Goal: Task Accomplishment & Management: Complete application form

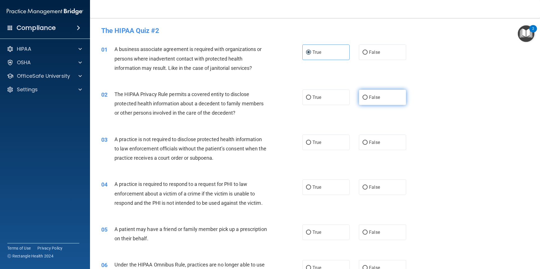
click at [371, 97] on span "False" at bounding box center [374, 97] width 11 height 5
click at [368, 97] on input "False" at bounding box center [365, 97] width 5 height 4
radio input "true"
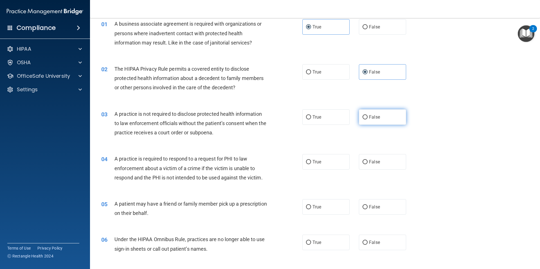
click at [366, 114] on label "False" at bounding box center [382, 116] width 47 height 15
click at [366, 115] on input "False" at bounding box center [365, 117] width 5 height 4
radio input "true"
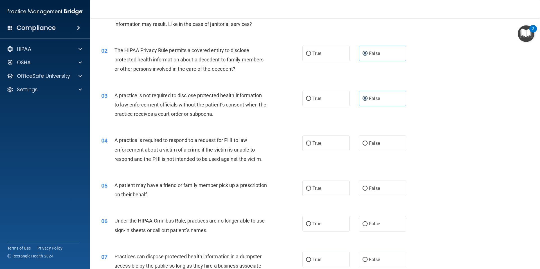
scroll to position [51, 0]
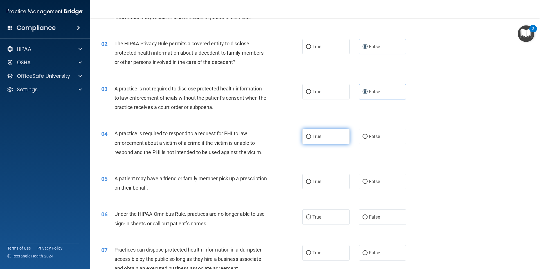
click at [338, 139] on label "True" at bounding box center [325, 136] width 47 height 15
click at [311, 139] on input "True" at bounding box center [308, 136] width 5 height 4
radio input "true"
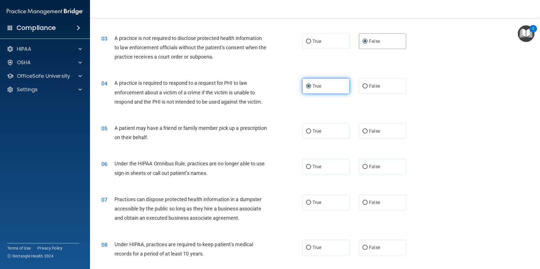
scroll to position [101, 0]
click at [374, 131] on span "False" at bounding box center [374, 130] width 11 height 5
click at [368, 131] on input "False" at bounding box center [365, 131] width 5 height 4
radio input "true"
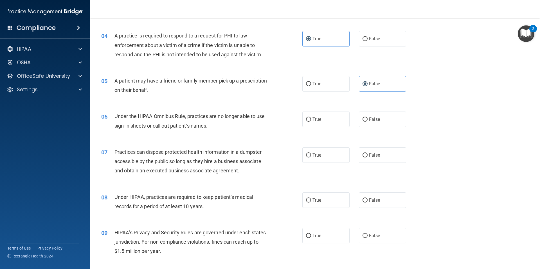
scroll to position [152, 0]
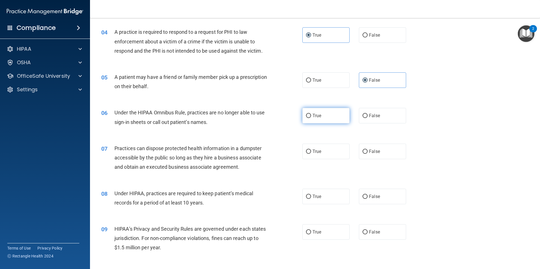
click at [326, 114] on label "True" at bounding box center [325, 115] width 47 height 15
click at [311, 114] on input "True" at bounding box center [308, 116] width 5 height 4
radio input "true"
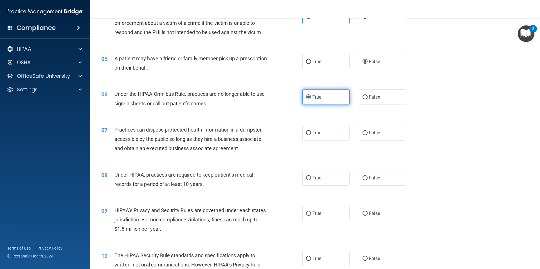
scroll to position [177, 0]
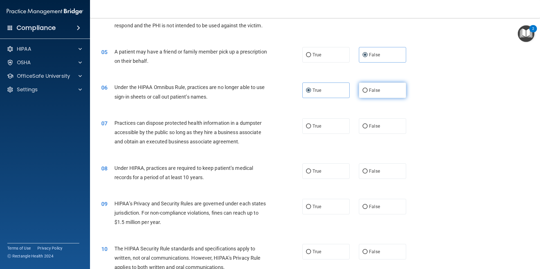
click at [370, 91] on span "False" at bounding box center [374, 90] width 11 height 5
click at [368, 91] on input "False" at bounding box center [365, 90] width 5 height 4
radio input "true"
radio input "false"
click at [369, 121] on label "False" at bounding box center [382, 125] width 47 height 15
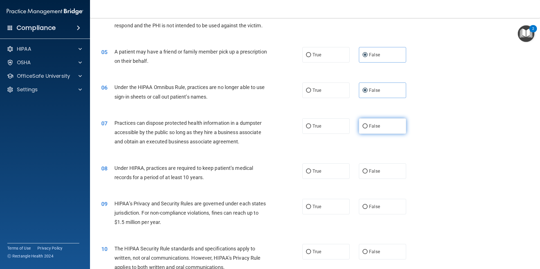
click at [368, 124] on input "False" at bounding box center [365, 126] width 5 height 4
radio input "true"
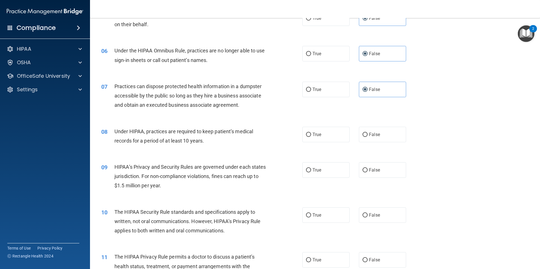
scroll to position [228, 0]
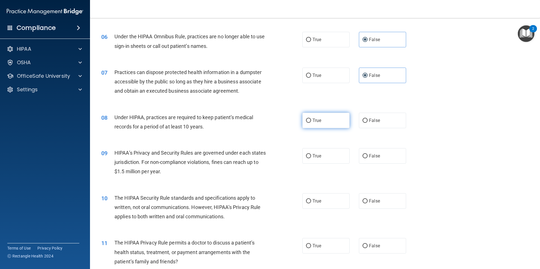
click at [327, 125] on label "True" at bounding box center [325, 120] width 47 height 15
click at [311, 123] on input "True" at bounding box center [308, 120] width 5 height 4
radio input "true"
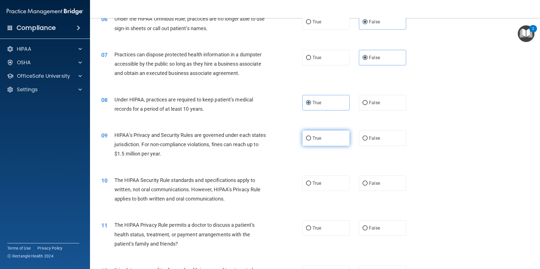
scroll to position [253, 0]
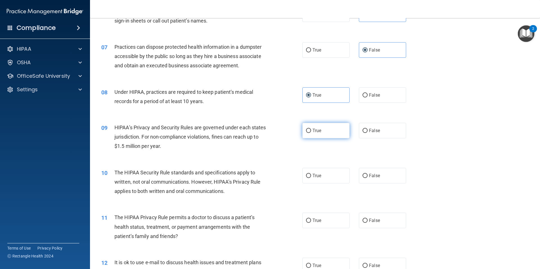
click at [320, 127] on label "True" at bounding box center [325, 130] width 47 height 15
click at [311, 129] on input "True" at bounding box center [308, 131] width 5 height 4
radio input "true"
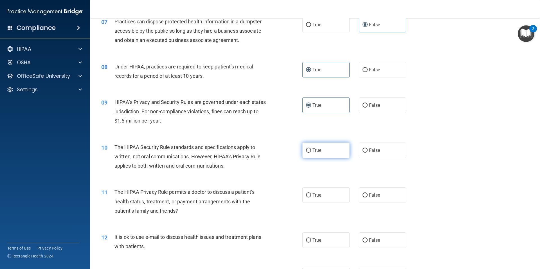
click at [316, 150] on span "True" at bounding box center [317, 149] width 9 height 5
click at [311, 150] on input "True" at bounding box center [308, 150] width 5 height 4
radio input "true"
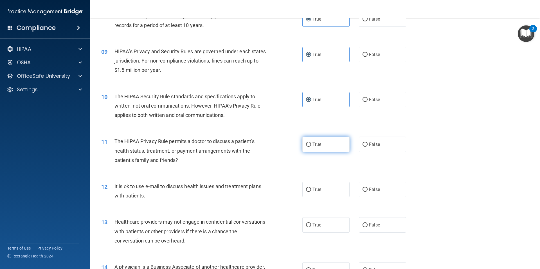
click at [319, 145] on label "True" at bounding box center [325, 143] width 47 height 15
click at [311, 145] on input "True" at bounding box center [308, 144] width 5 height 4
radio input "true"
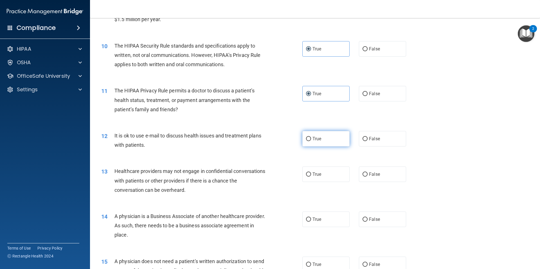
click at [319, 142] on label "True" at bounding box center [325, 138] width 47 height 15
click at [311, 141] on input "True" at bounding box center [308, 139] width 5 height 4
radio input "true"
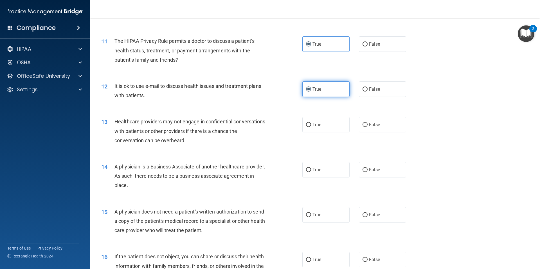
scroll to position [430, 0]
click at [319, 127] on label "True" at bounding box center [325, 123] width 47 height 15
click at [311, 126] on input "True" at bounding box center [308, 124] width 5 height 4
radio input "true"
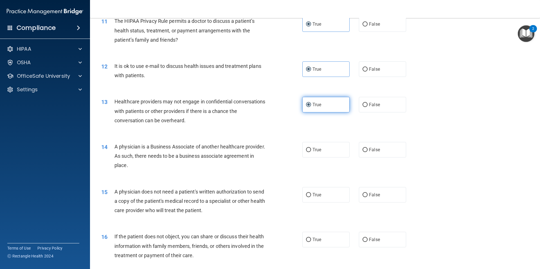
scroll to position [456, 0]
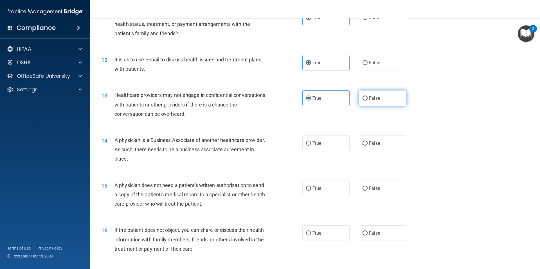
click at [363, 96] on input "False" at bounding box center [365, 98] width 5 height 4
radio input "true"
radio input "false"
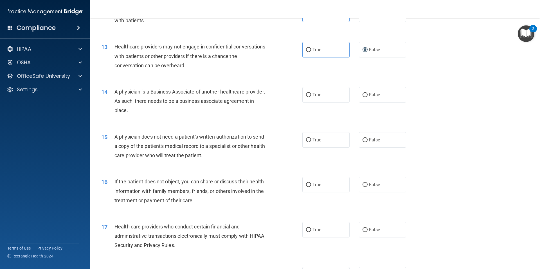
scroll to position [506, 0]
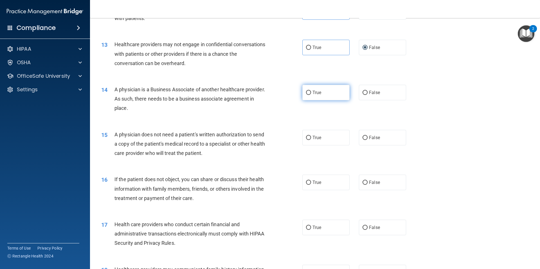
click at [316, 92] on span "True" at bounding box center [317, 92] width 9 height 5
click at [311, 92] on input "True" at bounding box center [308, 93] width 5 height 4
radio input "true"
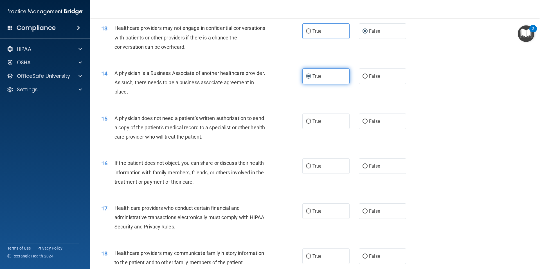
scroll to position [532, 0]
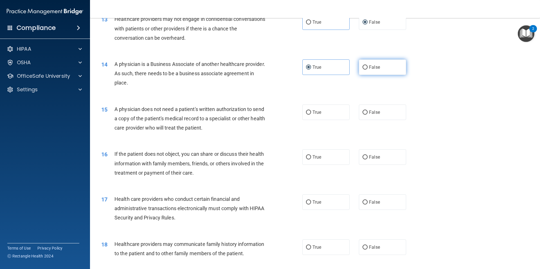
click at [370, 67] on span "False" at bounding box center [374, 66] width 11 height 5
click at [368, 67] on input "False" at bounding box center [365, 67] width 5 height 4
radio input "true"
radio input "false"
click at [324, 112] on label "True" at bounding box center [325, 111] width 47 height 15
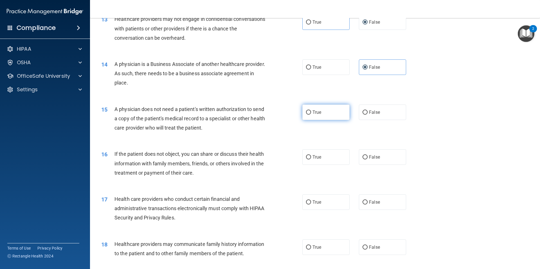
click at [311, 112] on input "True" at bounding box center [308, 112] width 5 height 4
radio input "true"
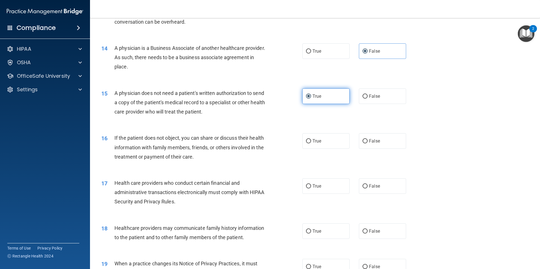
scroll to position [557, 0]
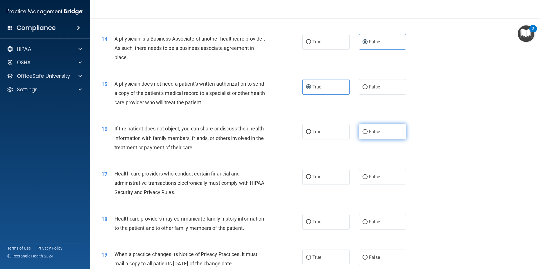
click at [372, 130] on span "False" at bounding box center [374, 131] width 11 height 5
click at [368, 130] on input "False" at bounding box center [365, 132] width 5 height 4
radio input "true"
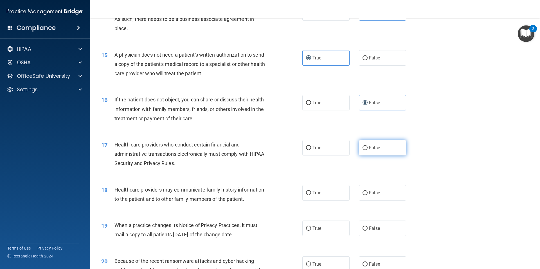
scroll to position [608, 0]
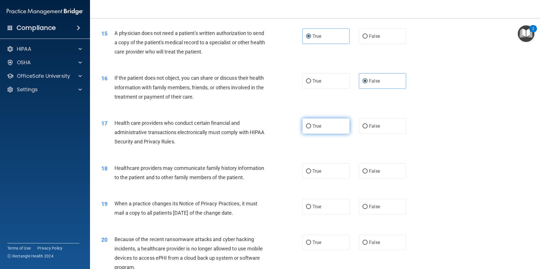
click at [322, 122] on label "True" at bounding box center [325, 125] width 47 height 15
click at [311, 124] on input "True" at bounding box center [308, 126] width 5 height 4
radio input "true"
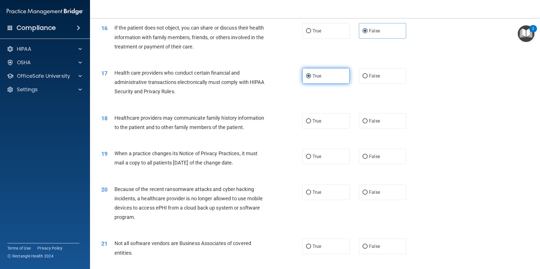
scroll to position [658, 0]
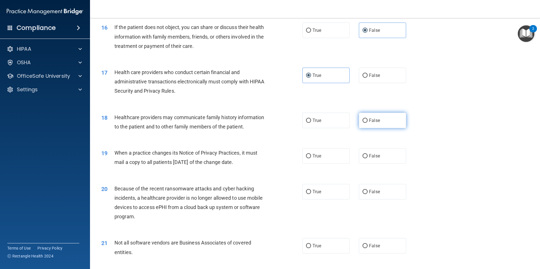
click at [386, 116] on label "False" at bounding box center [382, 120] width 47 height 15
click at [368, 118] on input "False" at bounding box center [365, 120] width 5 height 4
radio input "true"
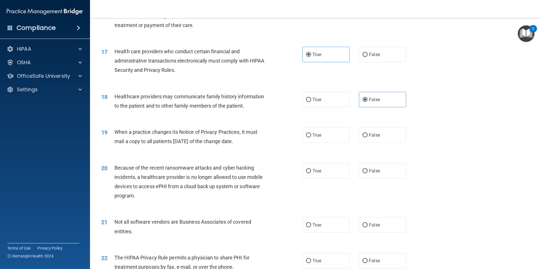
scroll to position [684, 0]
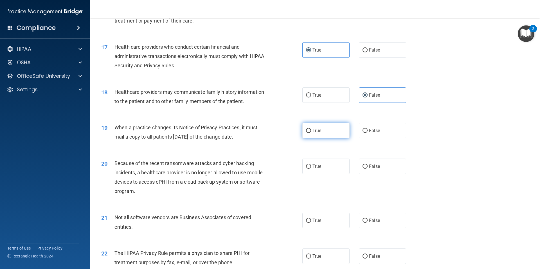
click at [318, 133] on span "True" at bounding box center [317, 130] width 9 height 5
click at [311, 133] on input "True" at bounding box center [308, 131] width 5 height 4
radio input "true"
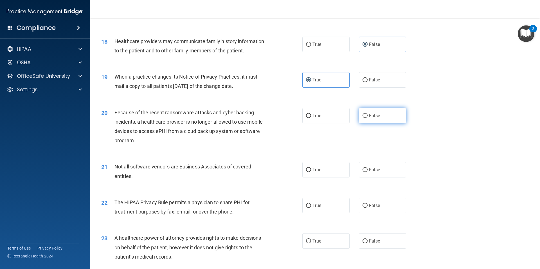
click at [368, 112] on label "False" at bounding box center [382, 115] width 47 height 15
click at [368, 114] on input "False" at bounding box center [365, 116] width 5 height 4
radio input "true"
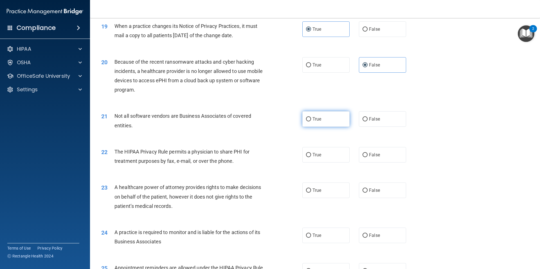
click at [320, 117] on label "True" at bounding box center [325, 118] width 47 height 15
click at [311, 117] on input "True" at bounding box center [308, 119] width 5 height 4
radio input "true"
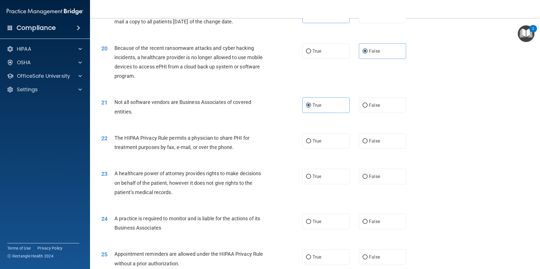
scroll to position [810, 0]
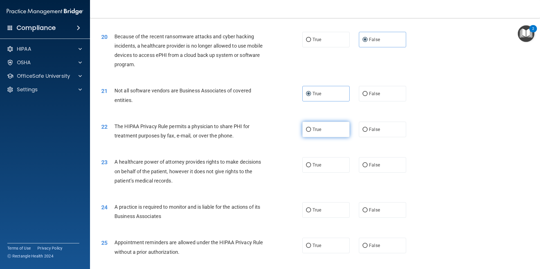
click at [324, 134] on label "True" at bounding box center [325, 129] width 47 height 15
click at [311, 132] on input "True" at bounding box center [308, 129] width 5 height 4
radio input "true"
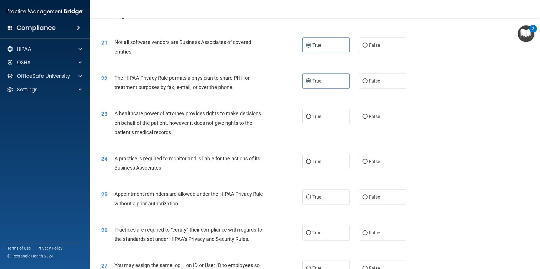
scroll to position [861, 0]
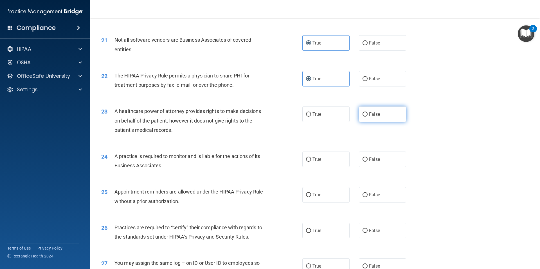
click at [376, 111] on label "False" at bounding box center [382, 113] width 47 height 15
click at [368, 112] on input "False" at bounding box center [365, 114] width 5 height 4
radio input "true"
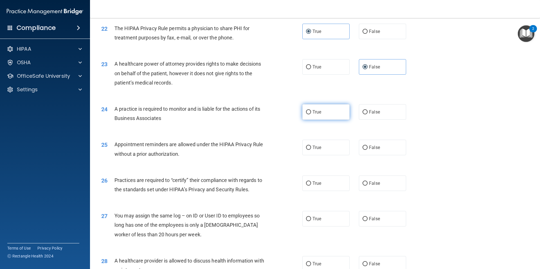
scroll to position [912, 0]
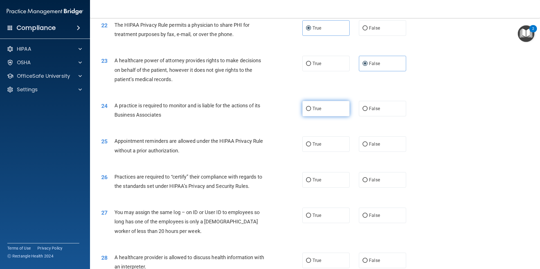
click at [324, 107] on label "True" at bounding box center [325, 108] width 47 height 15
click at [311, 107] on input "True" at bounding box center [308, 109] width 5 height 4
radio input "true"
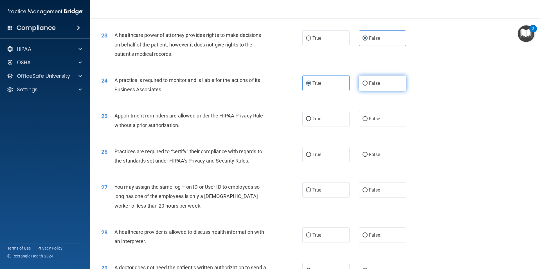
click at [373, 82] on span "False" at bounding box center [374, 82] width 11 height 5
click at [368, 82] on input "False" at bounding box center [365, 83] width 5 height 4
radio input "true"
radio input "false"
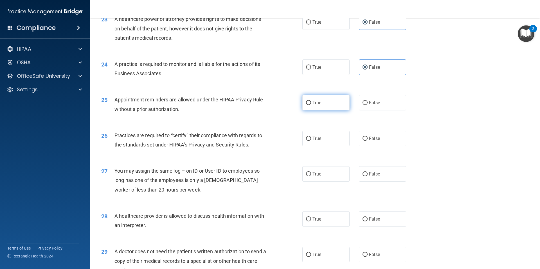
scroll to position [962, 0]
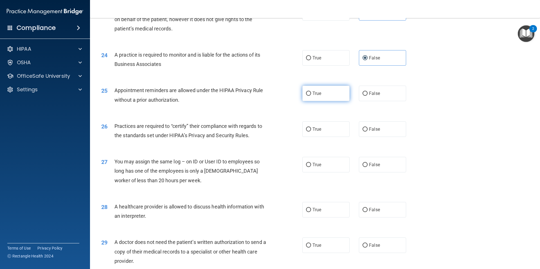
click at [317, 96] on span "True" at bounding box center [317, 93] width 9 height 5
click at [311, 96] on input "True" at bounding box center [308, 93] width 5 height 4
radio input "true"
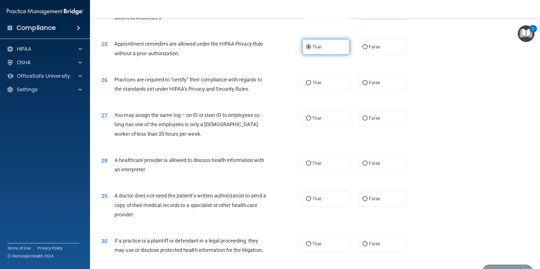
scroll to position [1013, 0]
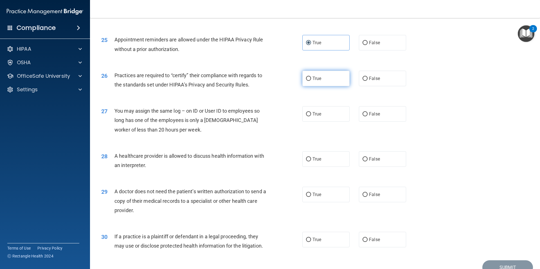
click at [314, 79] on span "True" at bounding box center [317, 78] width 9 height 5
click at [311, 79] on input "True" at bounding box center [308, 79] width 5 height 4
radio input "true"
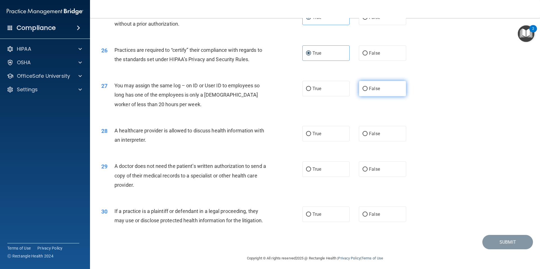
click at [369, 91] on span "False" at bounding box center [374, 88] width 11 height 5
click at [367, 91] on input "False" at bounding box center [365, 89] width 5 height 4
radio input "true"
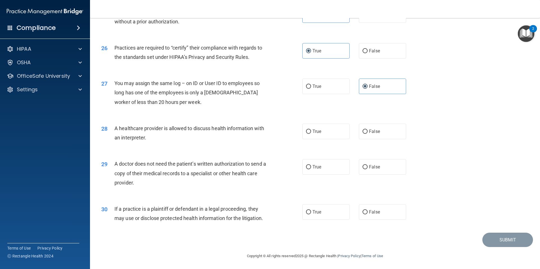
scroll to position [1041, 0]
click at [330, 129] on label "True" at bounding box center [325, 130] width 47 height 15
click at [311, 129] on input "True" at bounding box center [308, 131] width 5 height 4
radio input "true"
click at [381, 162] on label "False" at bounding box center [382, 165] width 47 height 15
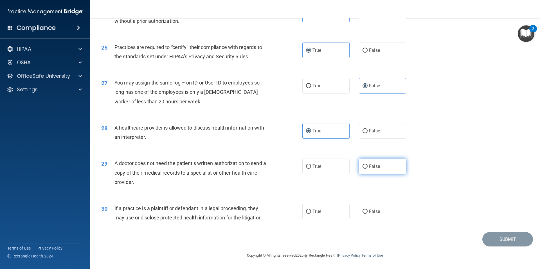
click at [368, 164] on input "False" at bounding box center [365, 166] width 5 height 4
radio input "true"
click at [336, 167] on label "True" at bounding box center [325, 165] width 47 height 15
click at [311, 167] on input "True" at bounding box center [308, 166] width 5 height 4
radio input "true"
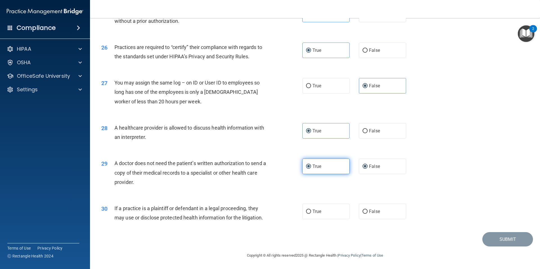
radio input "false"
click at [335, 209] on label "True" at bounding box center [325, 210] width 47 height 15
click at [311, 209] on input "True" at bounding box center [308, 211] width 5 height 4
radio input "true"
click at [502, 239] on button "Submit" at bounding box center [508, 239] width 51 height 14
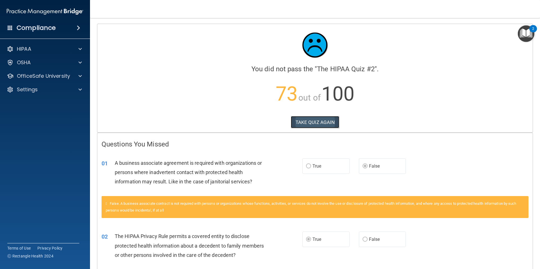
click at [308, 122] on button "TAKE QUIZ AGAIN" at bounding box center [315, 122] width 49 height 12
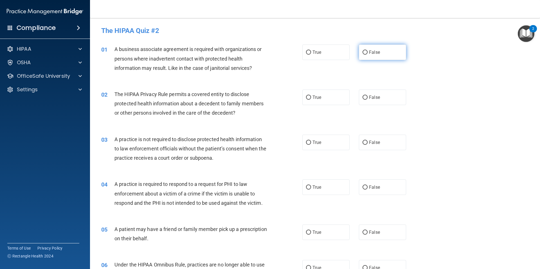
click at [371, 53] on span "False" at bounding box center [374, 52] width 11 height 5
click at [368, 53] on input "False" at bounding box center [365, 52] width 5 height 4
radio input "true"
click at [313, 95] on span "True" at bounding box center [317, 97] width 9 height 5
click at [311, 95] on input "True" at bounding box center [308, 97] width 5 height 4
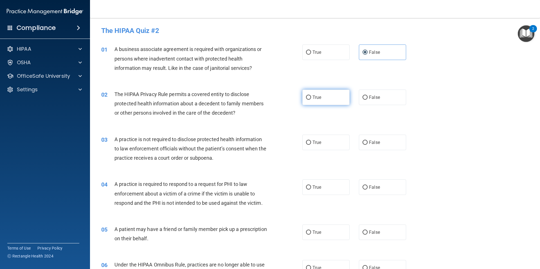
radio input "true"
click at [364, 141] on input "False" at bounding box center [365, 142] width 5 height 4
radio input "true"
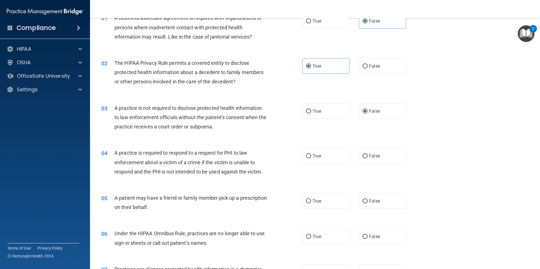
scroll to position [76, 0]
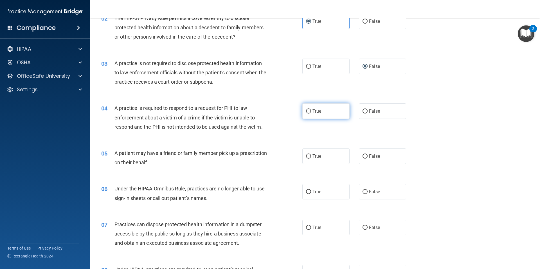
click at [313, 110] on span "True" at bounding box center [317, 110] width 9 height 5
click at [311, 110] on input "True" at bounding box center [308, 111] width 5 height 4
radio input "true"
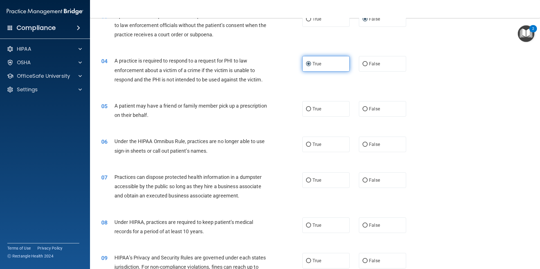
scroll to position [127, 0]
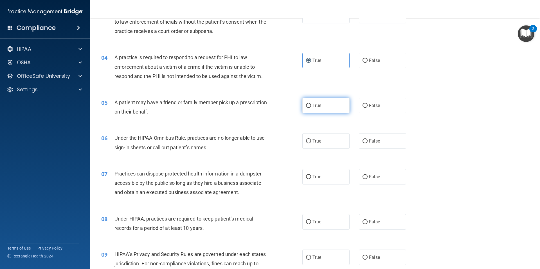
click at [314, 107] on span "True" at bounding box center [317, 105] width 9 height 5
click at [311, 107] on input "True" at bounding box center [308, 106] width 5 height 4
radio input "true"
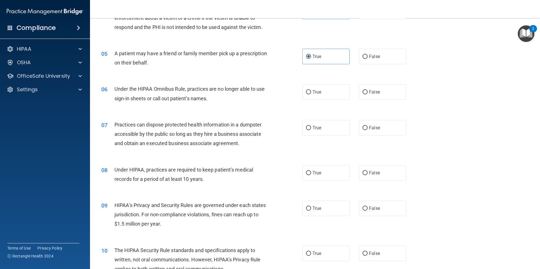
scroll to position [177, 0]
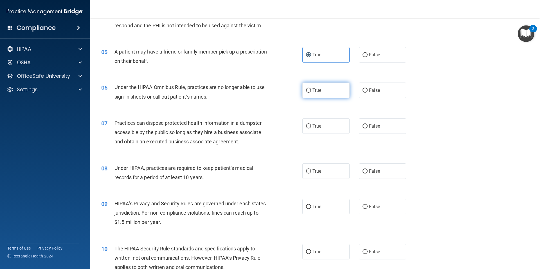
click at [322, 92] on label "True" at bounding box center [325, 89] width 47 height 15
click at [311, 92] on input "True" at bounding box center [308, 90] width 5 height 4
radio input "true"
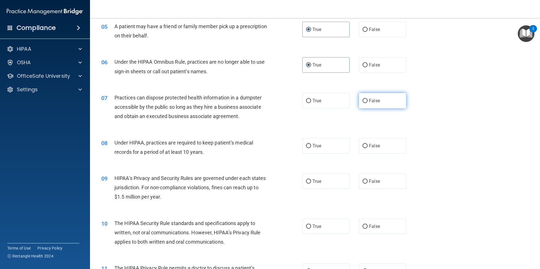
click at [369, 100] on span "False" at bounding box center [374, 100] width 11 height 5
click at [366, 100] on input "False" at bounding box center [365, 101] width 5 height 4
radio input "true"
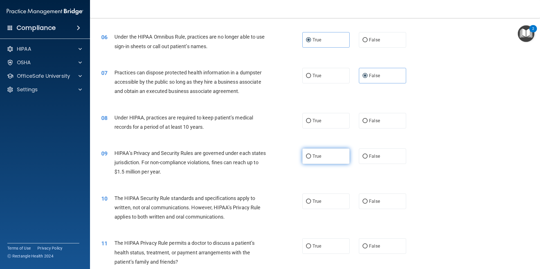
scroll to position [253, 0]
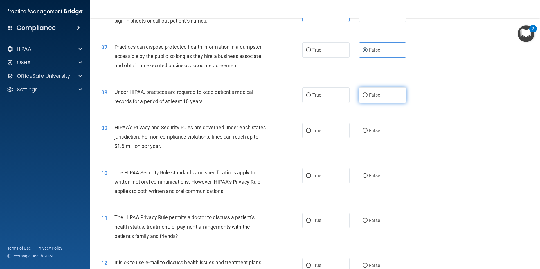
click at [370, 93] on span "False" at bounding box center [374, 94] width 11 height 5
click at [368, 93] on input "False" at bounding box center [365, 95] width 5 height 4
radio input "true"
click at [372, 132] on span "False" at bounding box center [374, 130] width 11 height 5
click at [368, 132] on input "False" at bounding box center [365, 131] width 5 height 4
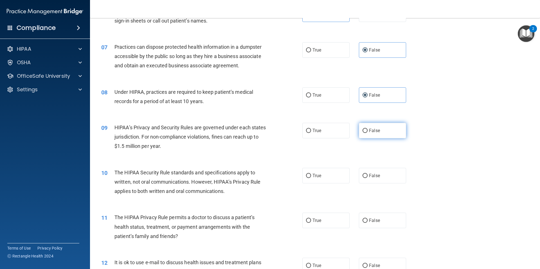
radio input "true"
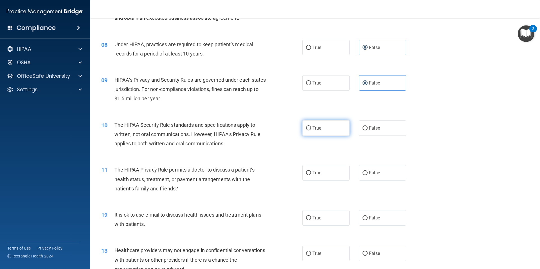
scroll to position [304, 0]
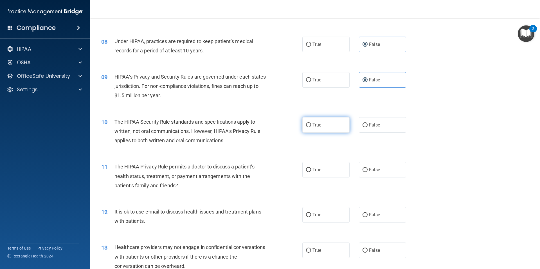
click at [317, 118] on label "True" at bounding box center [325, 124] width 47 height 15
click at [311, 123] on input "True" at bounding box center [308, 125] width 5 height 4
radio input "true"
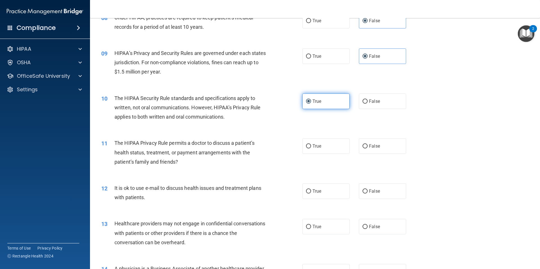
scroll to position [355, 0]
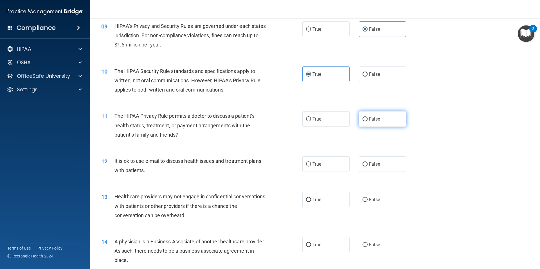
click at [369, 120] on span "False" at bounding box center [374, 118] width 11 height 5
click at [368, 120] on input "False" at bounding box center [365, 119] width 5 height 4
radio input "true"
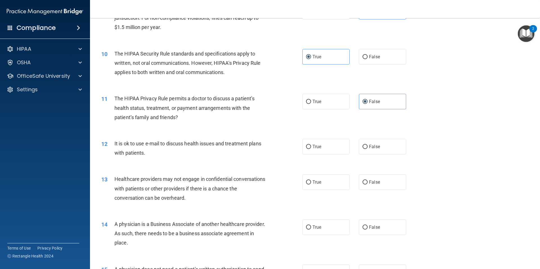
scroll to position [380, 0]
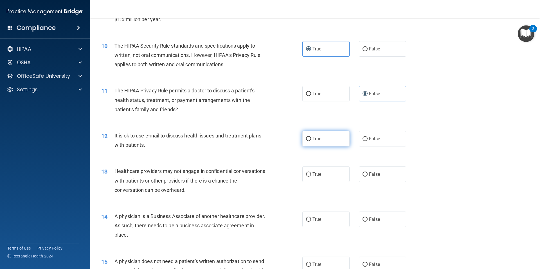
click at [314, 137] on span "True" at bounding box center [317, 138] width 9 height 5
click at [311, 137] on input "True" at bounding box center [308, 139] width 5 height 4
radio input "true"
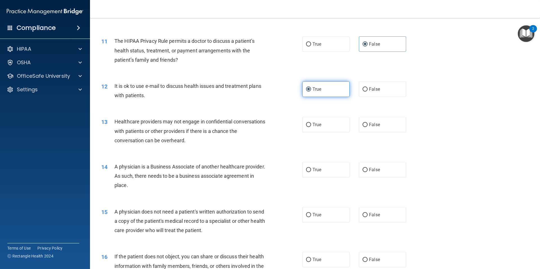
scroll to position [430, 0]
click at [369, 122] on span "False" at bounding box center [374, 123] width 11 height 5
click at [368, 122] on input "False" at bounding box center [365, 124] width 5 height 4
radio input "true"
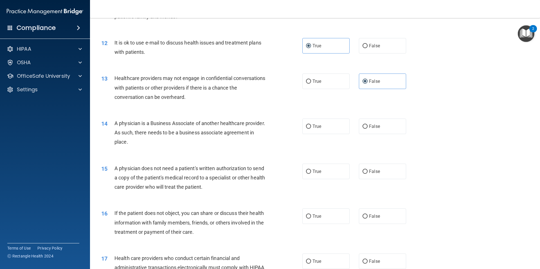
scroll to position [481, 0]
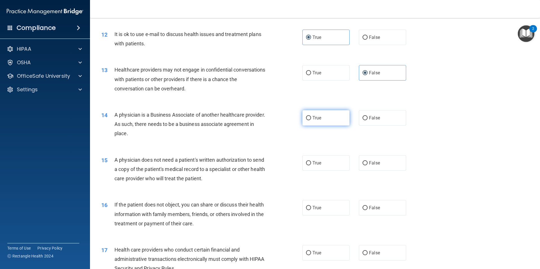
click at [317, 116] on span "True" at bounding box center [317, 117] width 9 height 5
click at [311, 116] on input "True" at bounding box center [308, 118] width 5 height 4
radio input "true"
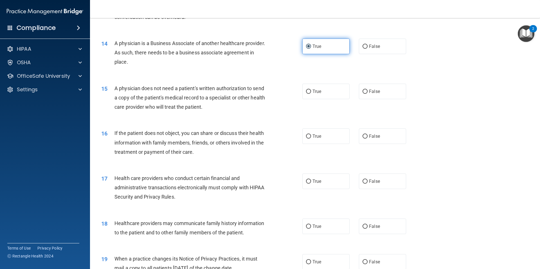
scroll to position [557, 0]
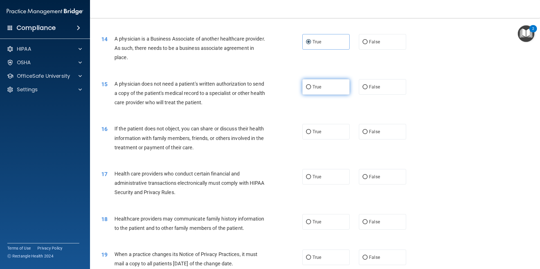
click at [320, 86] on label "True" at bounding box center [325, 86] width 47 height 15
click at [311, 86] on input "True" at bounding box center [308, 87] width 5 height 4
radio input "true"
click at [311, 139] on label "True" at bounding box center [325, 131] width 47 height 15
click at [311, 134] on input "True" at bounding box center [308, 132] width 5 height 4
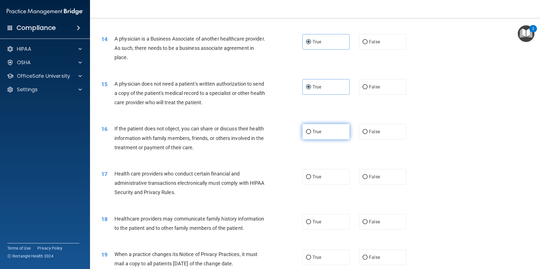
radio input "true"
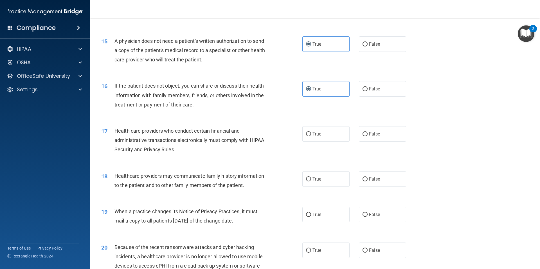
scroll to position [608, 0]
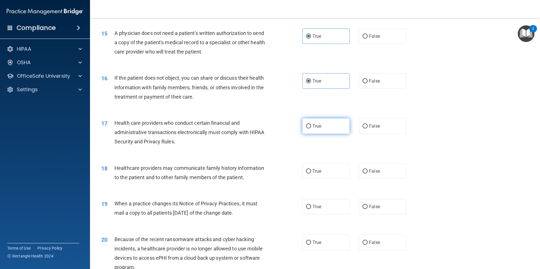
click at [317, 126] on span "True" at bounding box center [317, 125] width 9 height 5
click at [311, 126] on input "True" at bounding box center [308, 126] width 5 height 4
radio input "true"
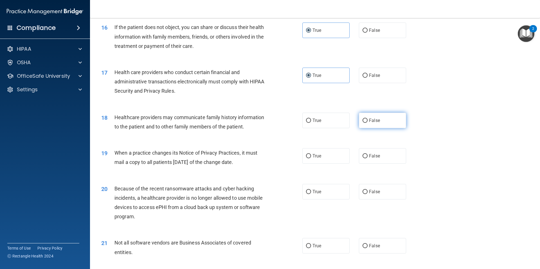
click at [366, 118] on label "False" at bounding box center [382, 120] width 47 height 15
click at [366, 118] on input "False" at bounding box center [365, 120] width 5 height 4
radio input "true"
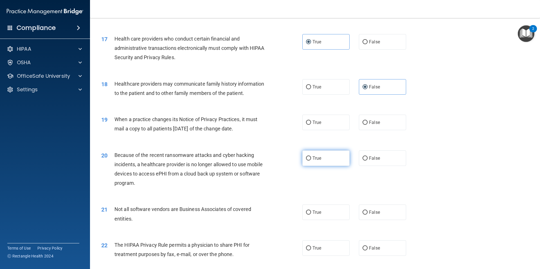
scroll to position [734, 0]
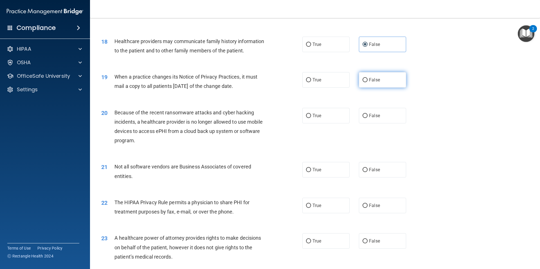
click at [382, 79] on label "False" at bounding box center [382, 79] width 47 height 15
click at [368, 79] on input "False" at bounding box center [365, 80] width 5 height 4
radio input "true"
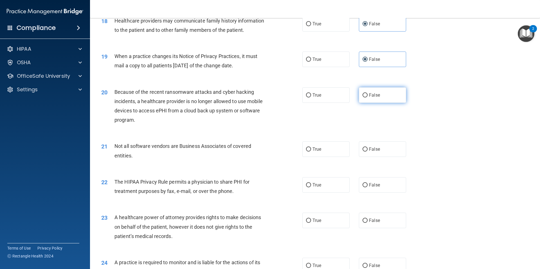
scroll to position [760, 0]
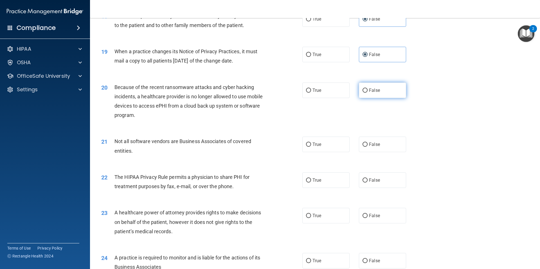
click at [369, 89] on span "False" at bounding box center [374, 90] width 11 height 5
click at [368, 89] on input "False" at bounding box center [365, 90] width 5 height 4
radio input "true"
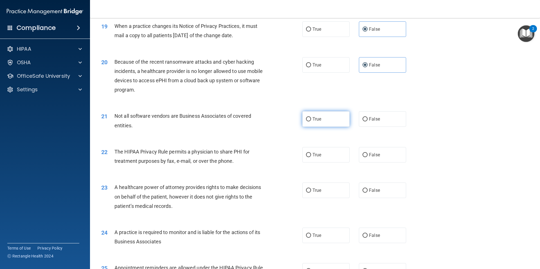
click at [331, 120] on label "True" at bounding box center [325, 118] width 47 height 15
click at [311, 120] on input "True" at bounding box center [308, 119] width 5 height 4
radio input "true"
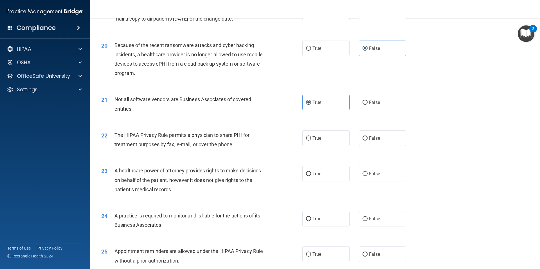
scroll to position [810, 0]
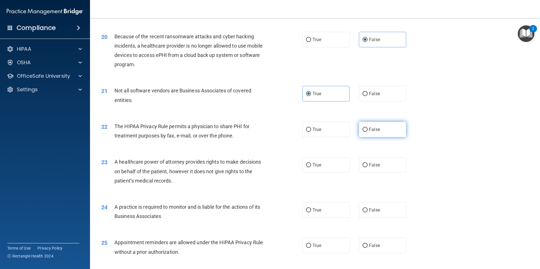
click at [372, 128] on span "False" at bounding box center [374, 129] width 11 height 5
click at [368, 128] on input "False" at bounding box center [365, 129] width 5 height 4
radio input "true"
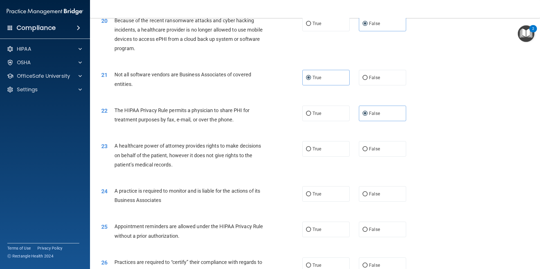
scroll to position [836, 0]
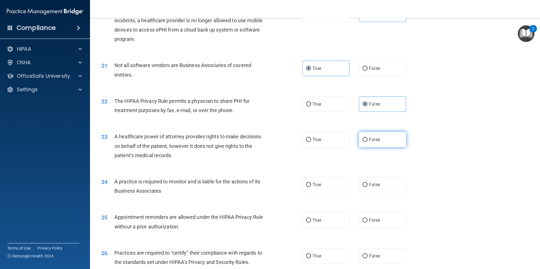
click at [370, 139] on span "False" at bounding box center [374, 139] width 11 height 5
click at [368, 139] on input "False" at bounding box center [365, 140] width 5 height 4
radio input "true"
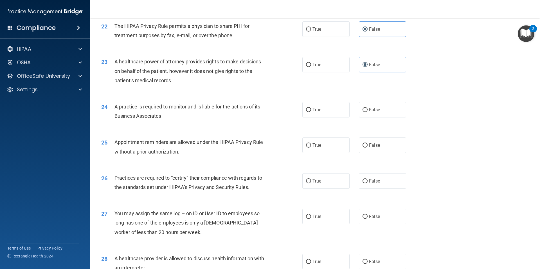
scroll to position [912, 0]
click at [363, 111] on input "False" at bounding box center [365, 109] width 5 height 4
radio input "true"
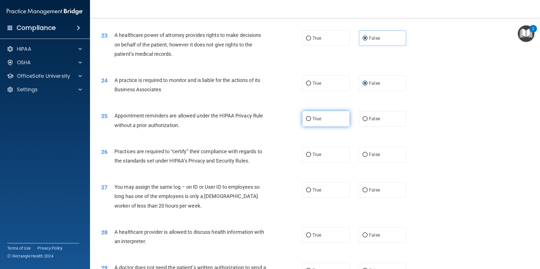
click at [310, 116] on label "True" at bounding box center [325, 118] width 47 height 15
click at [310, 117] on input "True" at bounding box center [308, 119] width 5 height 4
radio input "true"
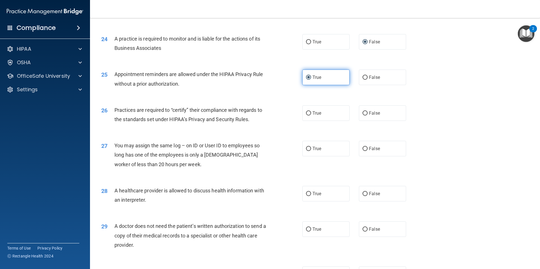
scroll to position [988, 0]
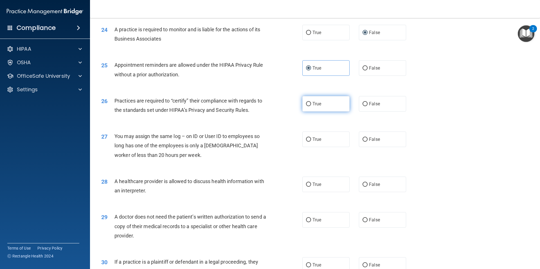
click at [314, 106] on span "True" at bounding box center [317, 103] width 9 height 5
click at [311, 106] on input "True" at bounding box center [308, 104] width 5 height 4
radio input "true"
click at [365, 139] on label "False" at bounding box center [382, 138] width 47 height 15
click at [365, 139] on input "False" at bounding box center [365, 139] width 5 height 4
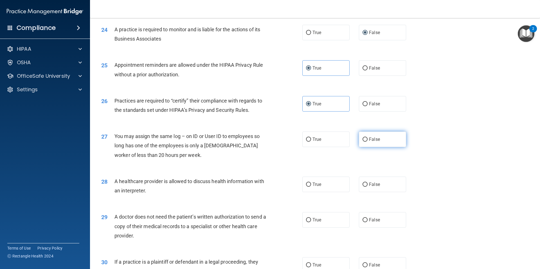
radio input "true"
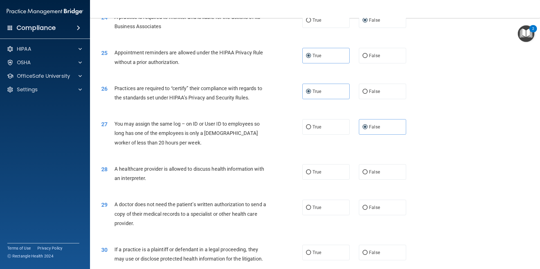
scroll to position [1013, 0]
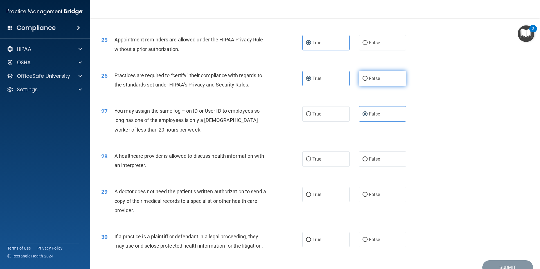
click at [390, 78] on label "False" at bounding box center [382, 78] width 47 height 15
click at [368, 78] on input "False" at bounding box center [365, 79] width 5 height 4
radio input "true"
radio input "false"
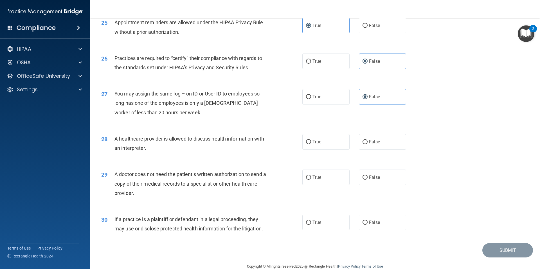
scroll to position [1038, 0]
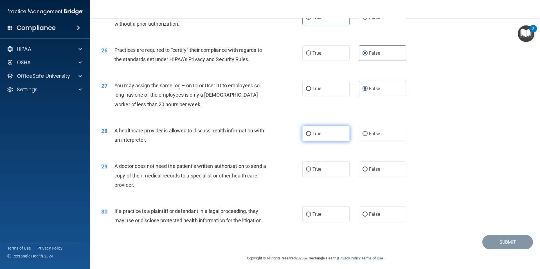
click at [333, 132] on label "True" at bounding box center [325, 133] width 47 height 15
click at [311, 132] on input "True" at bounding box center [308, 134] width 5 height 4
radio input "true"
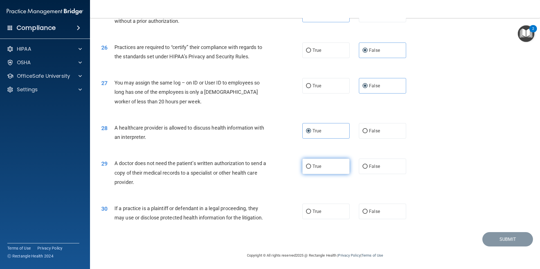
click at [324, 165] on label "True" at bounding box center [325, 165] width 47 height 15
click at [311, 165] on input "True" at bounding box center [308, 166] width 5 height 4
radio input "true"
click at [323, 210] on label "True" at bounding box center [325, 210] width 47 height 15
click at [311, 210] on input "True" at bounding box center [308, 211] width 5 height 4
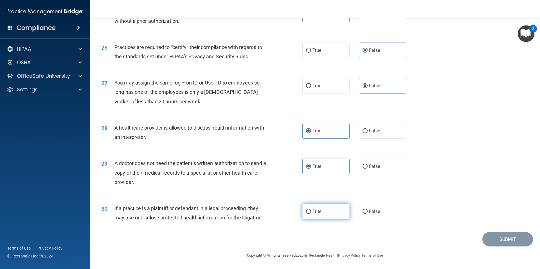
radio input "true"
click at [506, 236] on button "Submit" at bounding box center [508, 239] width 51 height 14
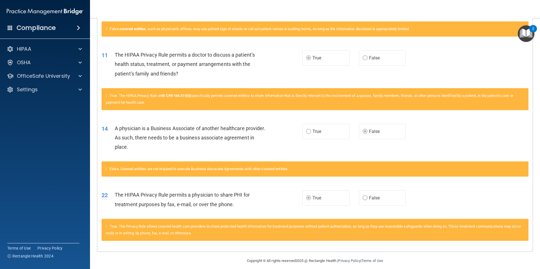
scroll to position [171, 0]
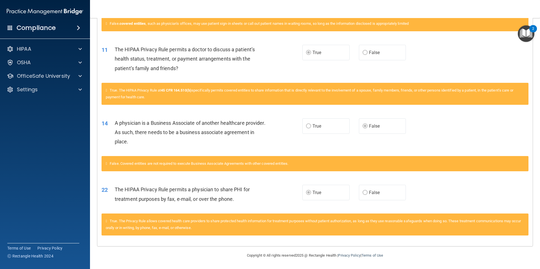
click at [79, 26] on span at bounding box center [78, 27] width 3 height 7
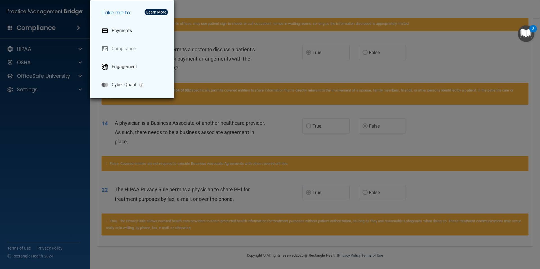
click at [72, 34] on div "Take me to: Payments Compliance Engagement Cyber Quant" at bounding box center [270, 134] width 540 height 269
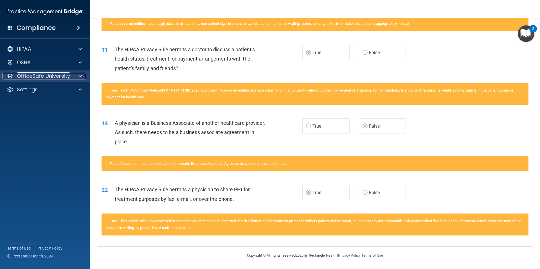
click at [80, 75] on span at bounding box center [80, 76] width 3 height 7
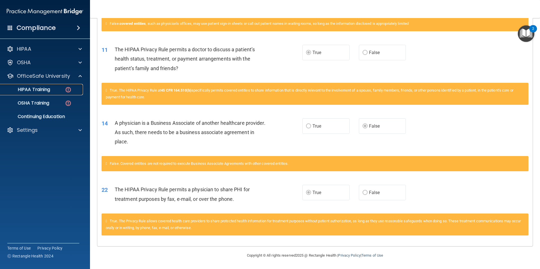
click at [41, 88] on p "HIPAA Training" at bounding box center [27, 90] width 46 height 6
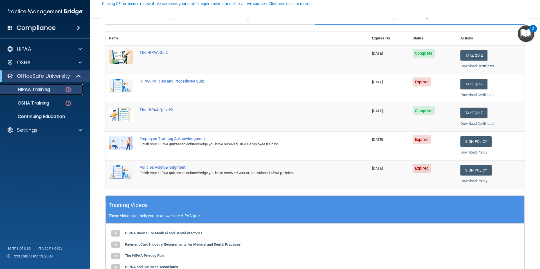
scroll to position [3, 0]
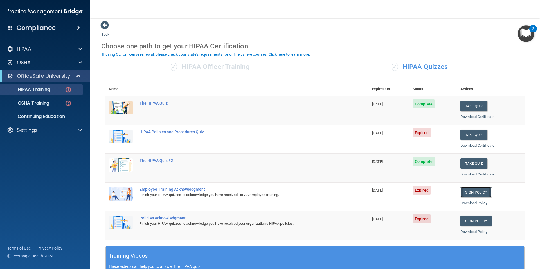
click at [473, 191] on link "Sign Policy" at bounding box center [476, 192] width 31 height 10
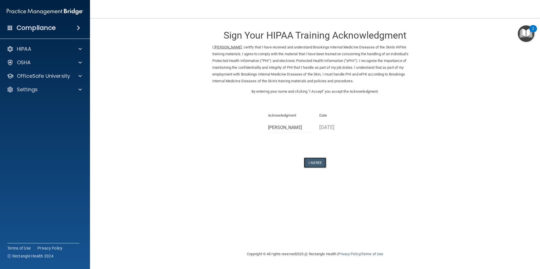
click at [316, 163] on button "I Agree" at bounding box center [315, 162] width 23 height 10
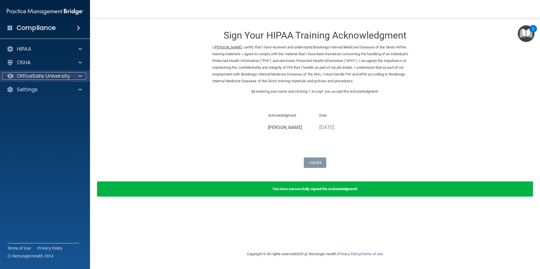
click at [78, 75] on div at bounding box center [79, 76] width 14 height 7
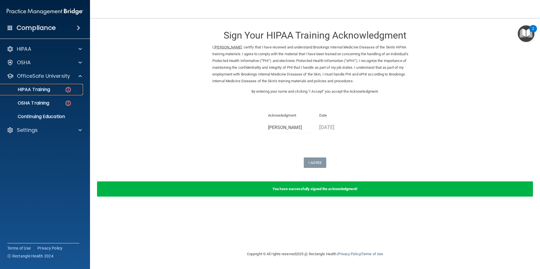
click at [39, 87] on p "HIPAA Training" at bounding box center [27, 90] width 46 height 6
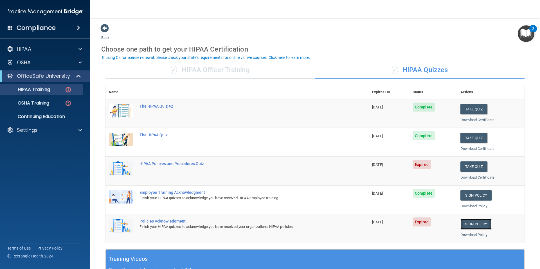
click at [472, 221] on link "Sign Policy" at bounding box center [476, 224] width 31 height 10
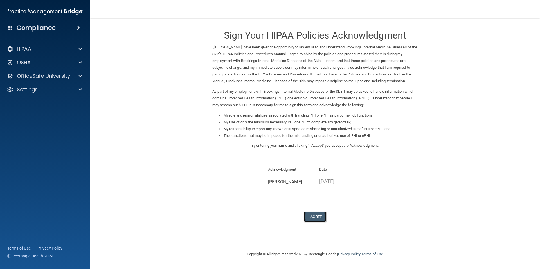
click at [320, 215] on button "I Agree" at bounding box center [315, 216] width 23 height 10
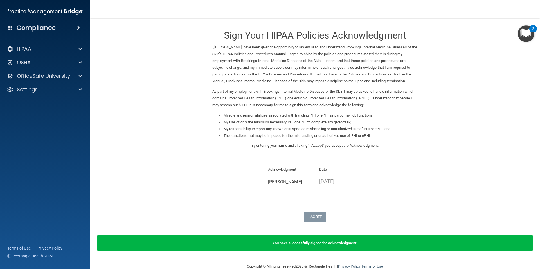
scroll to position [11, 0]
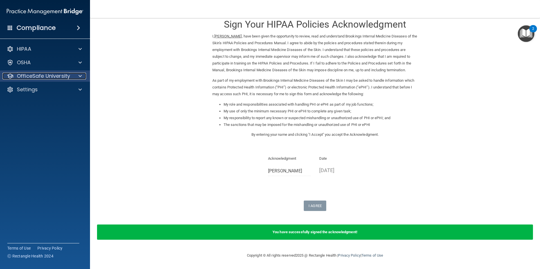
click at [79, 73] on span at bounding box center [80, 76] width 3 height 7
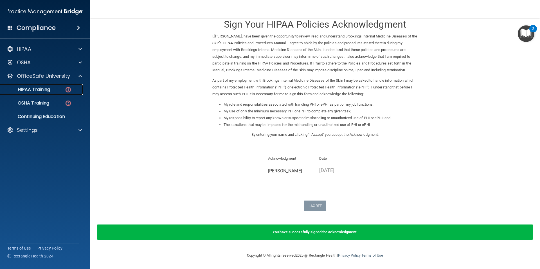
click at [30, 90] on p "HIPAA Training" at bounding box center [27, 90] width 46 height 6
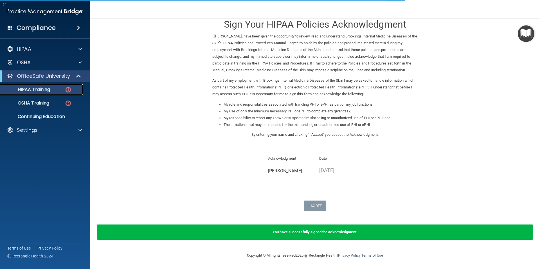
scroll to position [97, 0]
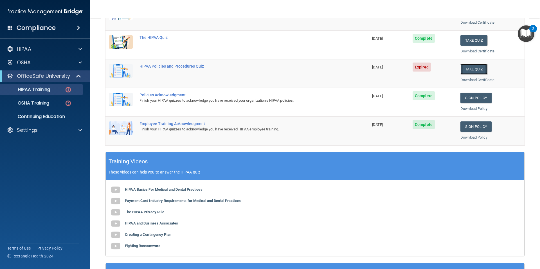
click at [473, 67] on button "Take Quiz" at bounding box center [474, 69] width 27 height 10
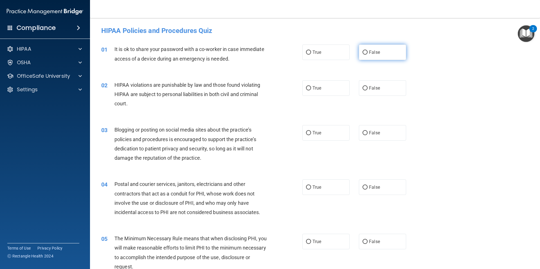
click at [365, 52] on input "False" at bounding box center [365, 52] width 5 height 4
radio input "true"
click at [324, 88] on label "True" at bounding box center [325, 87] width 47 height 15
click at [311, 88] on input "True" at bounding box center [308, 88] width 5 height 4
radio input "true"
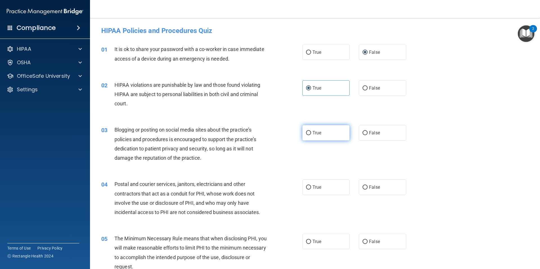
click at [315, 132] on span "True" at bounding box center [317, 132] width 9 height 5
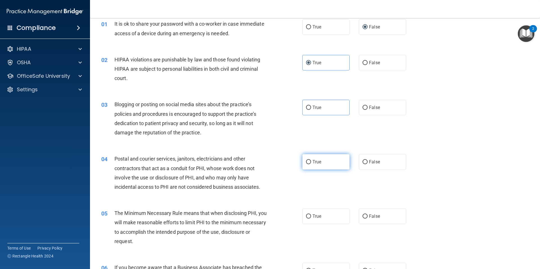
click at [319, 163] on span "True" at bounding box center [317, 161] width 9 height 5
click at [311, 163] on input "True" at bounding box center [308, 162] width 5 height 4
radio input "true"
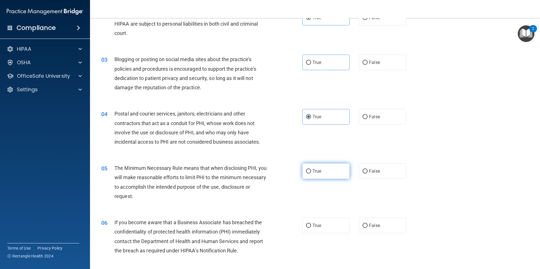
scroll to position [76, 0]
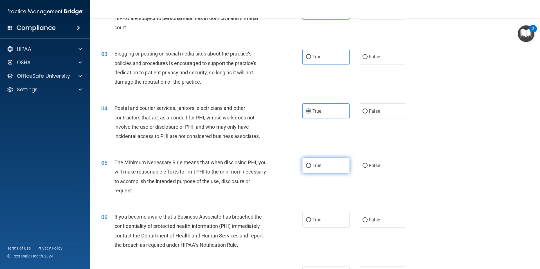
click at [326, 165] on label "True" at bounding box center [325, 165] width 47 height 15
click at [311, 165] on input "True" at bounding box center [308, 165] width 5 height 4
radio input "true"
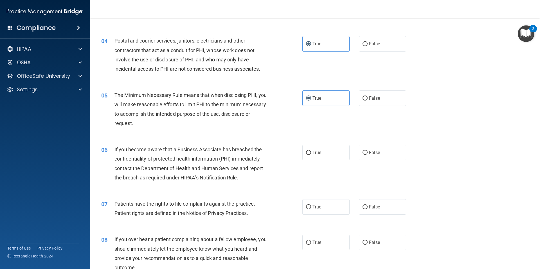
scroll to position [152, 0]
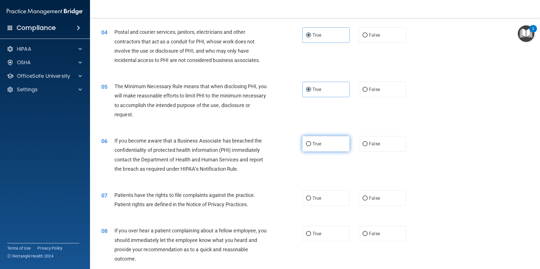
click at [331, 144] on label "True" at bounding box center [325, 143] width 47 height 15
click at [311, 144] on input "True" at bounding box center [308, 144] width 5 height 4
radio input "true"
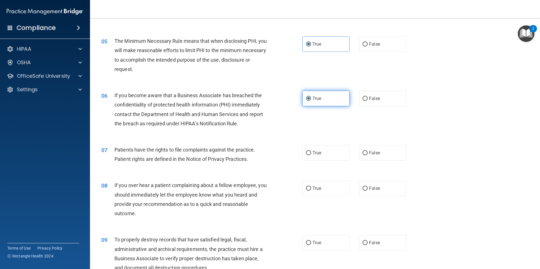
scroll to position [203, 0]
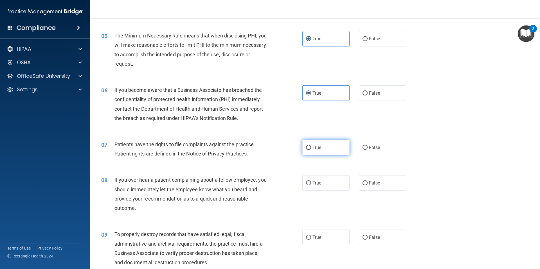
click at [324, 145] on label "True" at bounding box center [325, 147] width 47 height 15
click at [311, 145] on input "True" at bounding box center [308, 147] width 5 height 4
radio input "true"
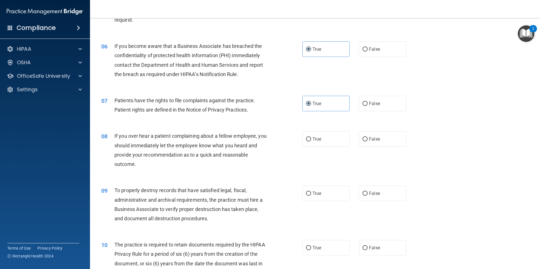
scroll to position [253, 0]
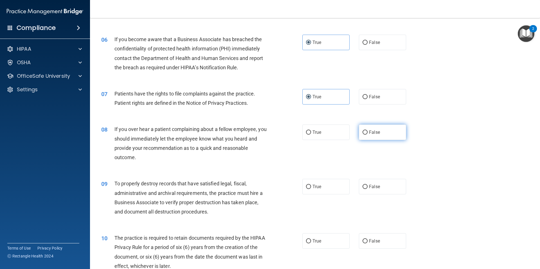
click at [359, 132] on label "False" at bounding box center [382, 131] width 47 height 15
click at [363, 132] on input "False" at bounding box center [365, 132] width 5 height 4
radio input "true"
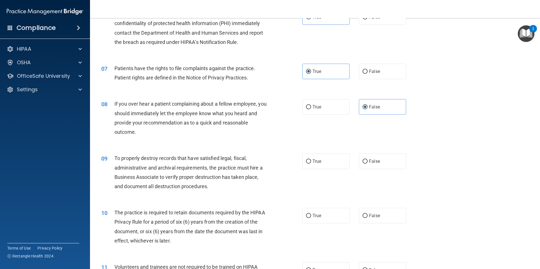
scroll to position [304, 0]
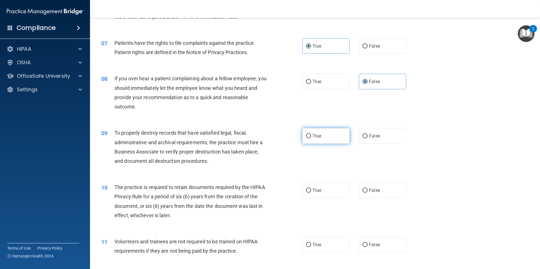
click at [321, 138] on label "True" at bounding box center [325, 135] width 47 height 15
click at [311, 138] on input "True" at bounding box center [308, 136] width 5 height 4
radio input "true"
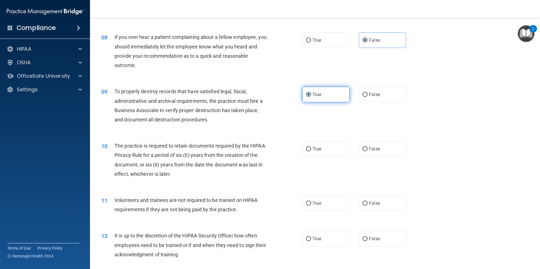
scroll to position [355, 0]
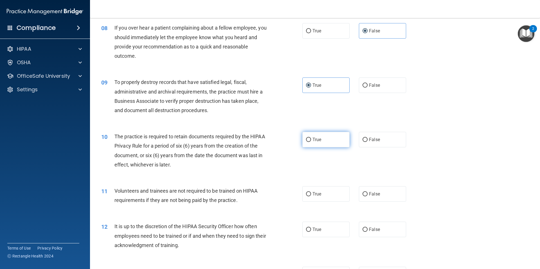
click at [320, 139] on label "True" at bounding box center [325, 139] width 47 height 15
click at [311, 139] on input "True" at bounding box center [308, 140] width 5 height 4
radio input "true"
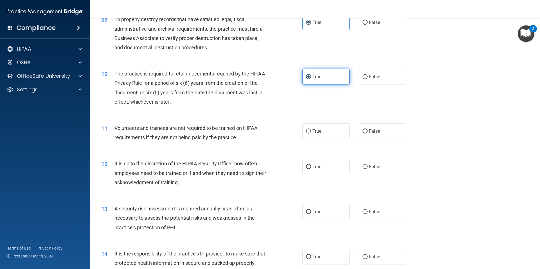
scroll to position [430, 0]
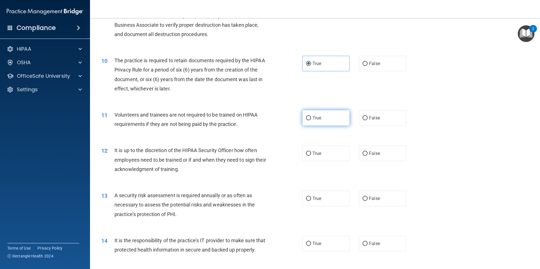
click at [316, 118] on span "True" at bounding box center [317, 117] width 9 height 5
click at [311, 118] on input "True" at bounding box center [308, 118] width 5 height 4
radio input "true"
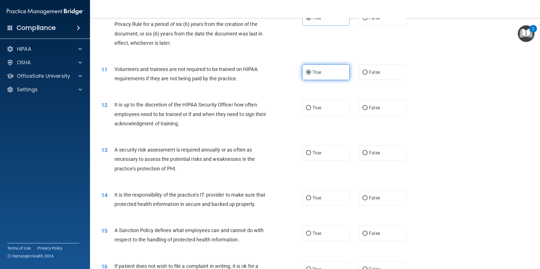
scroll to position [481, 0]
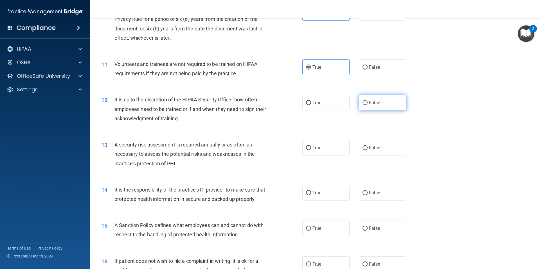
click at [369, 103] on span "False" at bounding box center [374, 102] width 11 height 5
click at [368, 103] on input "False" at bounding box center [365, 103] width 5 height 4
radio input "true"
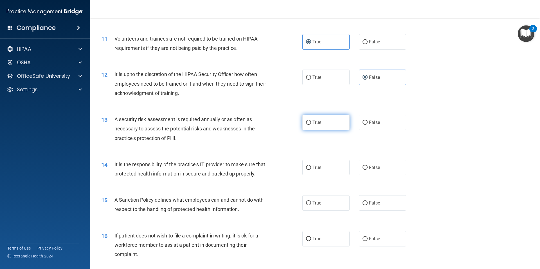
click at [314, 125] on span "True" at bounding box center [317, 122] width 9 height 5
click at [311, 125] on input "True" at bounding box center [308, 122] width 5 height 4
radio input "true"
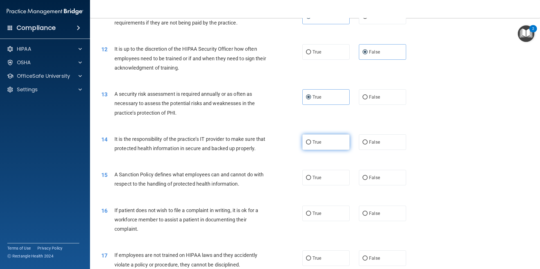
click at [316, 143] on span "True" at bounding box center [317, 141] width 9 height 5
click at [311, 143] on input "True" at bounding box center [308, 142] width 5 height 4
radio input "true"
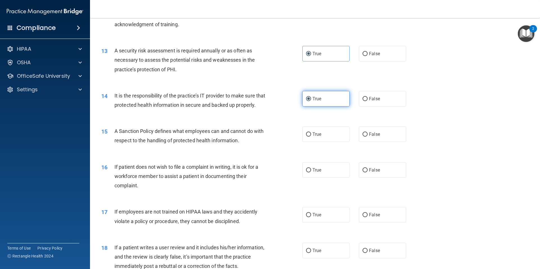
scroll to position [582, 0]
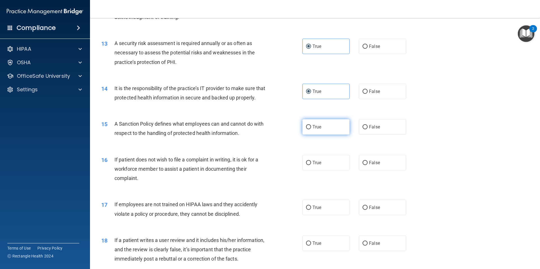
click at [318, 129] on span "True" at bounding box center [317, 126] width 9 height 5
click at [311, 129] on input "True" at bounding box center [308, 127] width 5 height 4
radio input "true"
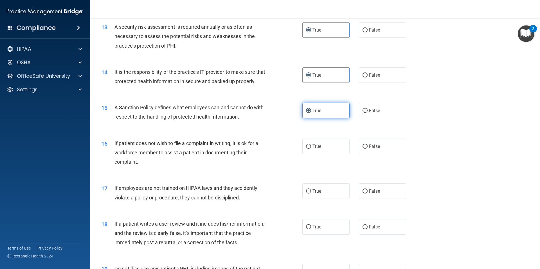
scroll to position [608, 0]
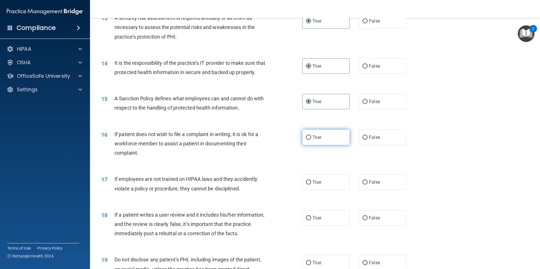
click at [317, 140] on span "True" at bounding box center [317, 136] width 9 height 5
click at [311, 140] on input "True" at bounding box center [308, 137] width 5 height 4
radio input "true"
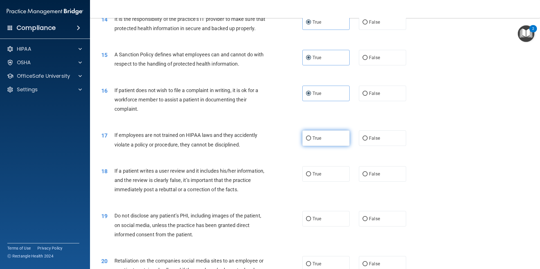
scroll to position [658, 0]
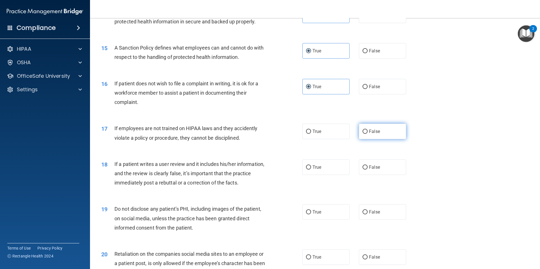
click at [365, 134] on input "False" at bounding box center [365, 131] width 5 height 4
radio input "true"
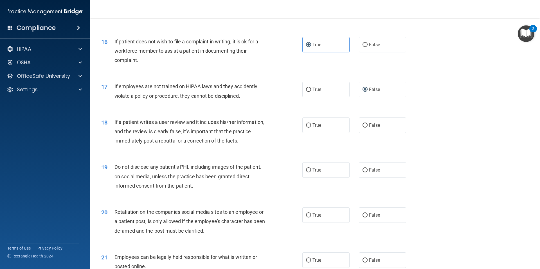
scroll to position [709, 0]
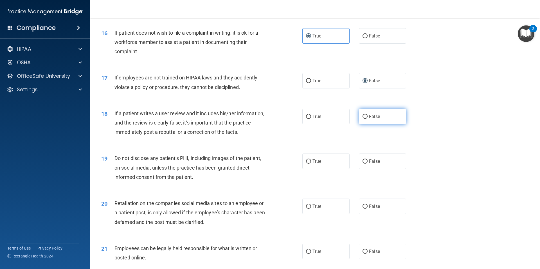
click at [369, 119] on span "False" at bounding box center [374, 116] width 11 height 5
click at [368, 119] on input "False" at bounding box center [365, 117] width 5 height 4
radio input "true"
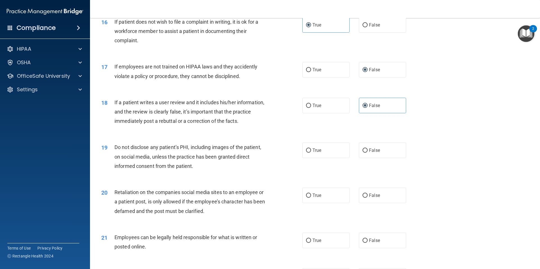
scroll to position [734, 0]
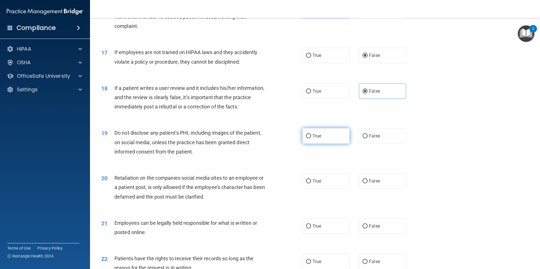
click at [321, 143] on label "True" at bounding box center [325, 135] width 47 height 15
click at [311, 138] on input "True" at bounding box center [308, 136] width 5 height 4
radio input "true"
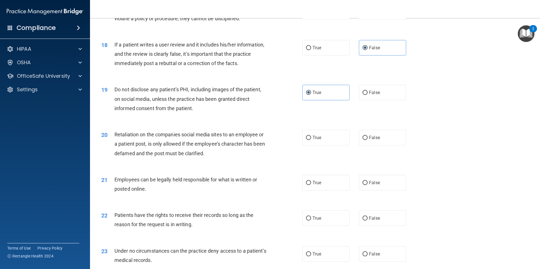
scroll to position [785, 0]
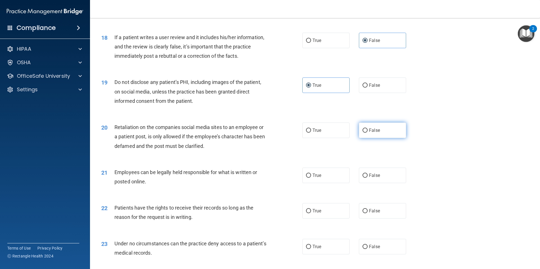
click at [370, 133] on span "False" at bounding box center [374, 129] width 11 height 5
click at [368, 133] on input "False" at bounding box center [365, 130] width 5 height 4
radio input "true"
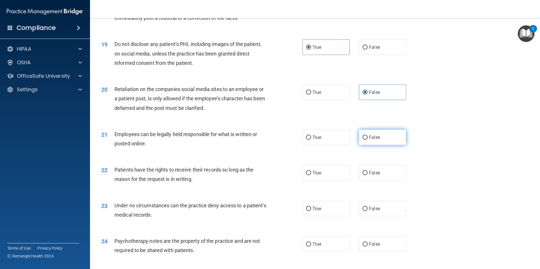
scroll to position [836, 0]
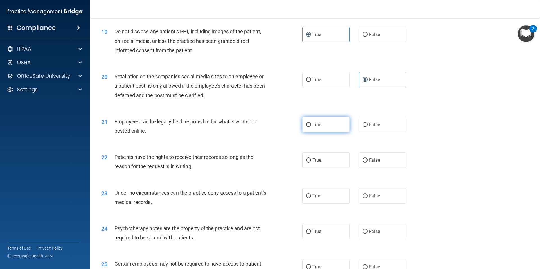
click at [330, 132] on label "True" at bounding box center [325, 124] width 47 height 15
click at [311, 127] on input "True" at bounding box center [308, 125] width 5 height 4
radio input "true"
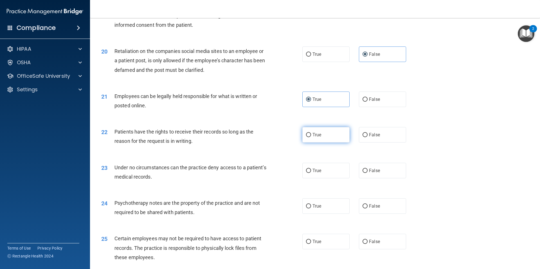
click at [324, 142] on label "True" at bounding box center [325, 134] width 47 height 15
click at [311, 137] on input "True" at bounding box center [308, 135] width 5 height 4
radio input "true"
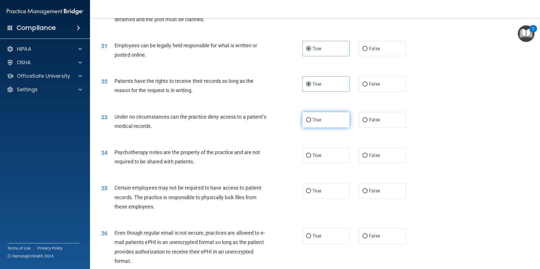
click at [324, 127] on label "True" at bounding box center [325, 119] width 47 height 15
click at [311, 122] on input "True" at bounding box center [308, 120] width 5 height 4
radio input "true"
click at [373, 122] on span "False" at bounding box center [374, 119] width 11 height 5
click at [368, 122] on input "False" at bounding box center [365, 120] width 5 height 4
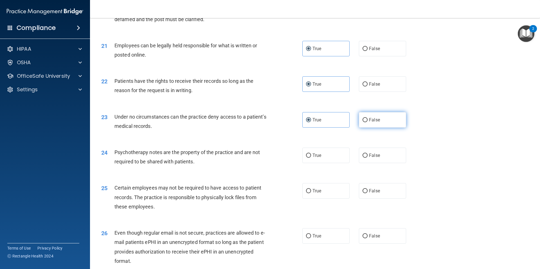
radio input "true"
radio input "false"
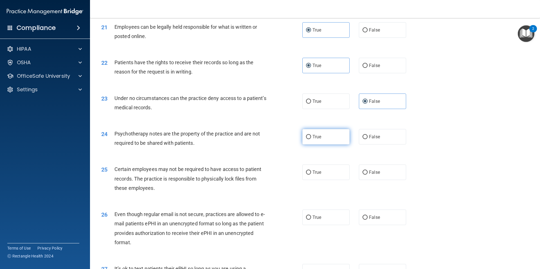
scroll to position [937, 0]
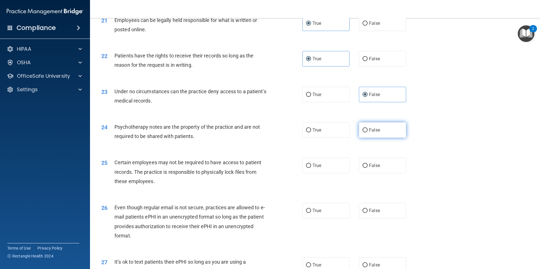
click at [371, 133] on span "False" at bounding box center [374, 129] width 11 height 5
click at [368, 132] on input "False" at bounding box center [365, 130] width 5 height 4
radio input "true"
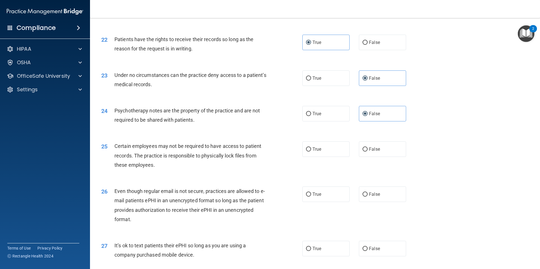
scroll to position [962, 0]
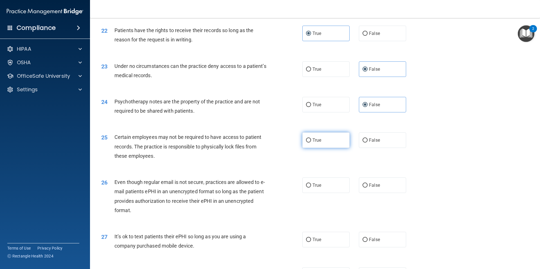
click at [336, 148] on label "True" at bounding box center [325, 139] width 47 height 15
click at [311, 142] on input "True" at bounding box center [308, 140] width 5 height 4
radio input "true"
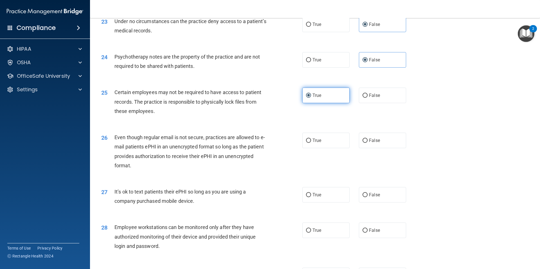
scroll to position [1013, 0]
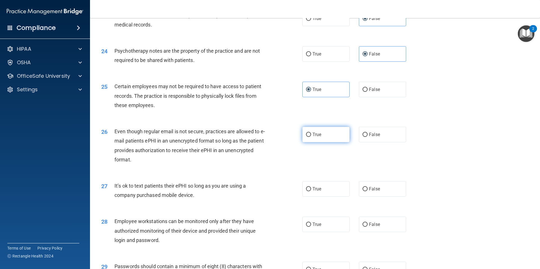
click at [324, 142] on label "True" at bounding box center [325, 134] width 47 height 15
click at [311, 137] on input "True" at bounding box center [308, 135] width 5 height 4
radio input "true"
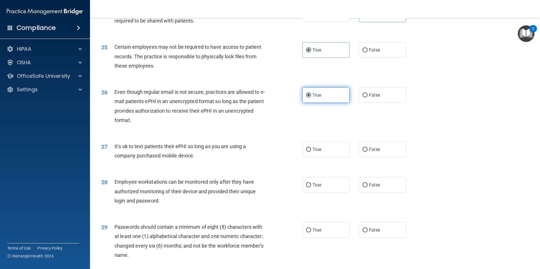
scroll to position [1064, 0]
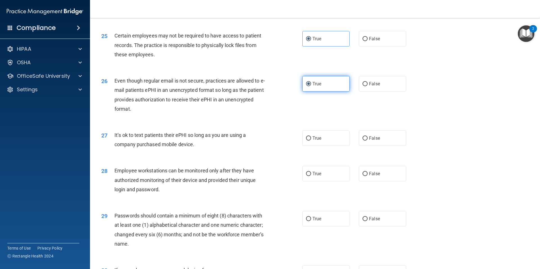
click at [324, 145] on label "True" at bounding box center [325, 137] width 47 height 15
click at [311, 140] on input "True" at bounding box center [308, 138] width 5 height 4
radio input "true"
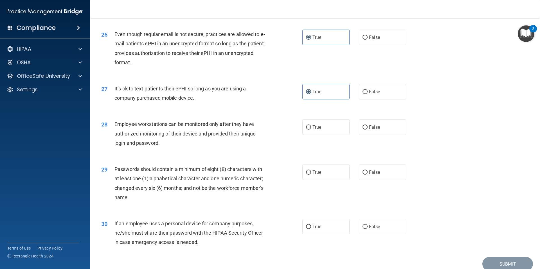
scroll to position [1114, 0]
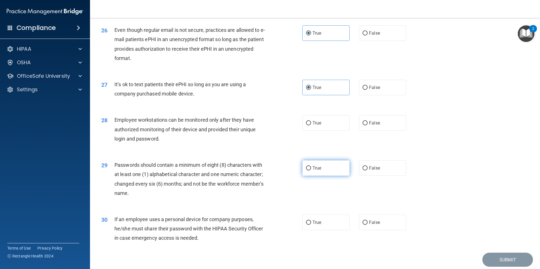
click at [330, 174] on label "True" at bounding box center [325, 167] width 47 height 15
click at [311, 170] on input "True" at bounding box center [308, 168] width 5 height 4
radio input "true"
click at [385, 131] on label "False" at bounding box center [382, 122] width 47 height 15
click at [368, 125] on input "False" at bounding box center [365, 123] width 5 height 4
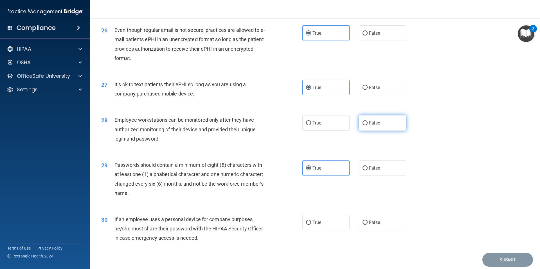
radio input "true"
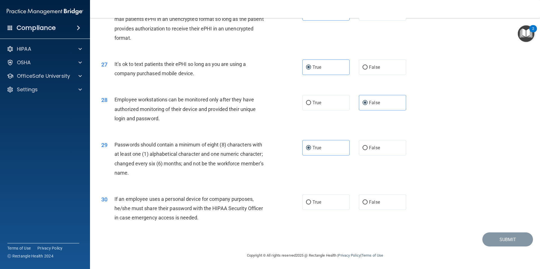
scroll to position [1144, 0]
click at [370, 200] on span "False" at bounding box center [374, 201] width 11 height 5
click at [368, 200] on input "False" at bounding box center [365, 202] width 5 height 4
radio input "true"
click at [322, 202] on label "True" at bounding box center [325, 201] width 47 height 15
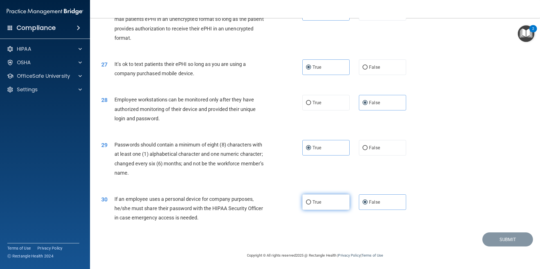
click at [311, 202] on input "True" at bounding box center [308, 202] width 5 height 4
radio input "true"
radio input "false"
click at [371, 202] on span "False" at bounding box center [374, 201] width 11 height 5
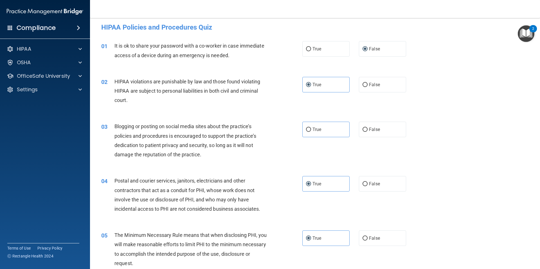
scroll to position [0, 0]
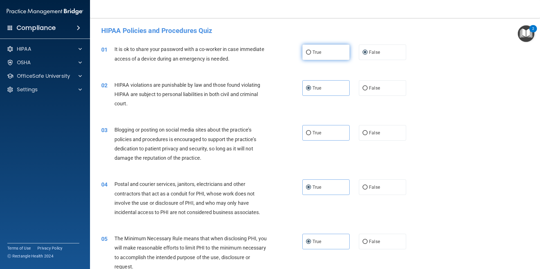
drag, startPoint x: 307, startPoint y: 54, endPoint x: 331, endPoint y: 52, distance: 24.3
click at [308, 54] on input "True" at bounding box center [308, 52] width 5 height 4
radio input "true"
click at [363, 51] on input "False" at bounding box center [365, 52] width 5 height 4
radio input "true"
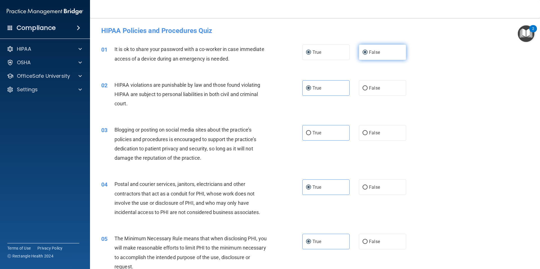
radio input "false"
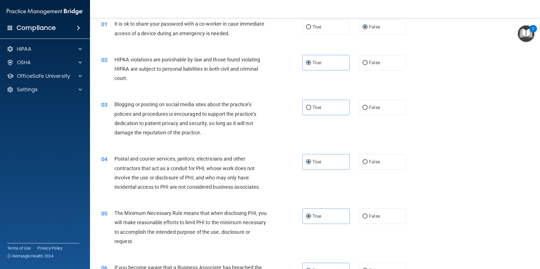
scroll to position [51, 0]
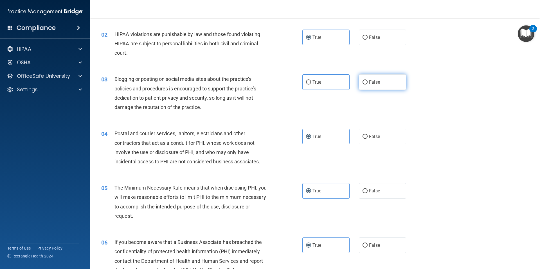
click at [370, 80] on span "False" at bounding box center [374, 81] width 11 height 5
click at [368, 80] on input "False" at bounding box center [365, 82] width 5 height 4
radio input "true"
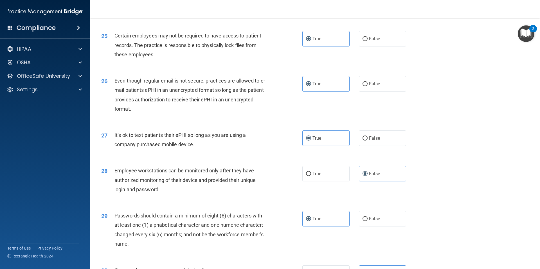
scroll to position [1144, 0]
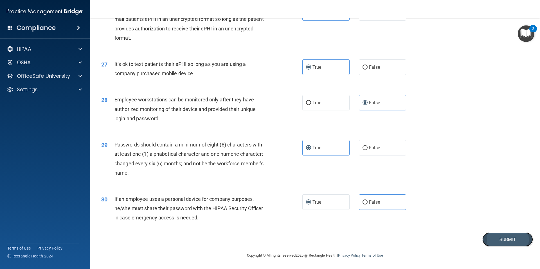
click at [508, 237] on button "Submit" at bounding box center [508, 239] width 51 height 14
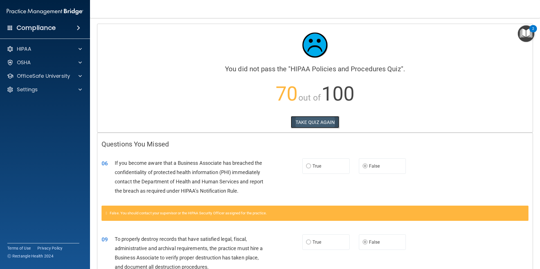
click at [312, 120] on button "TAKE QUIZ AGAIN" at bounding box center [315, 122] width 49 height 12
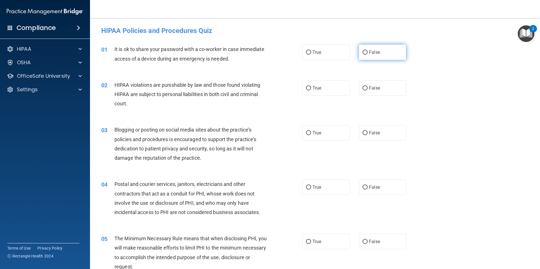
click at [369, 50] on span "False" at bounding box center [374, 52] width 11 height 5
click at [368, 50] on input "False" at bounding box center [365, 52] width 5 height 4
radio input "true"
click at [319, 88] on span "True" at bounding box center [317, 87] width 9 height 5
click at [311, 88] on input "True" at bounding box center [308, 88] width 5 height 4
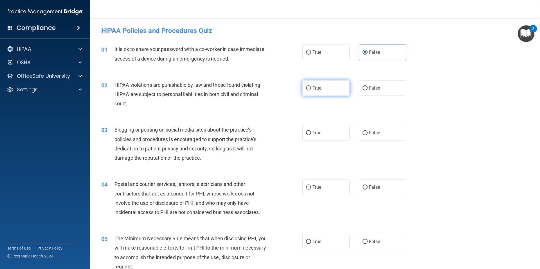
radio input "true"
click at [375, 133] on span "False" at bounding box center [374, 132] width 11 height 5
click at [368, 133] on input "False" at bounding box center [365, 133] width 5 height 4
radio input "true"
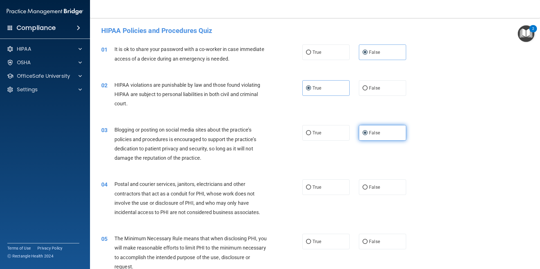
scroll to position [25, 0]
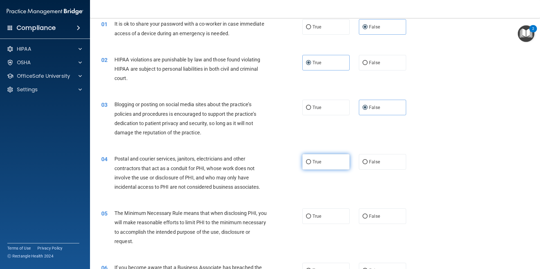
click at [324, 160] on label "True" at bounding box center [325, 161] width 47 height 15
click at [311, 160] on input "True" at bounding box center [308, 162] width 5 height 4
radio input "true"
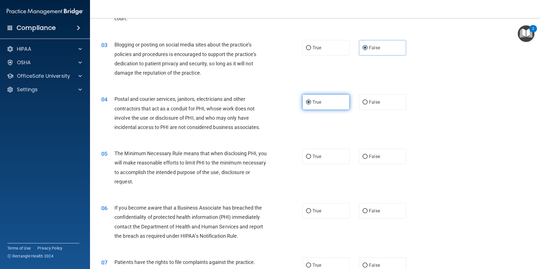
scroll to position [101, 0]
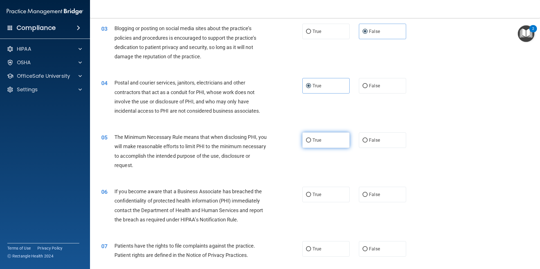
click at [326, 139] on label "True" at bounding box center [325, 139] width 47 height 15
click at [311, 139] on input "True" at bounding box center [308, 140] width 5 height 4
radio input "true"
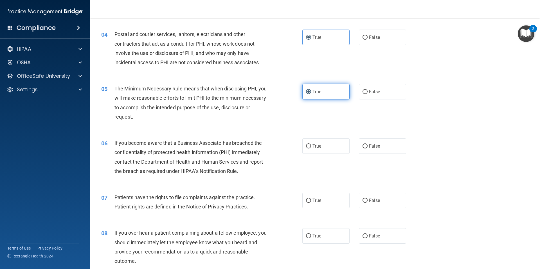
scroll to position [152, 0]
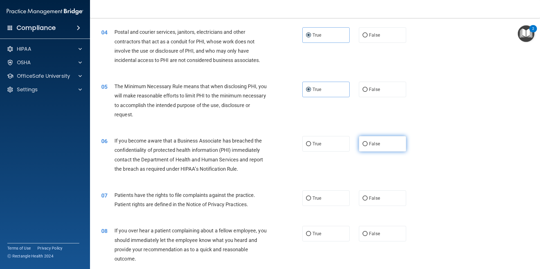
click at [375, 143] on span "False" at bounding box center [374, 143] width 11 height 5
click at [368, 143] on input "False" at bounding box center [365, 144] width 5 height 4
radio input "true"
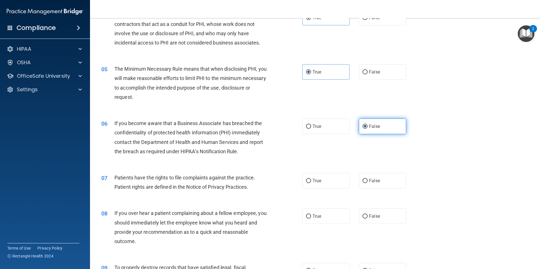
scroll to position [177, 0]
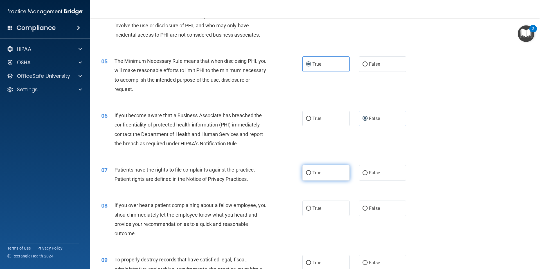
click at [316, 172] on span "True" at bounding box center [317, 172] width 9 height 5
click at [311, 172] on input "True" at bounding box center [308, 173] width 5 height 4
radio input "true"
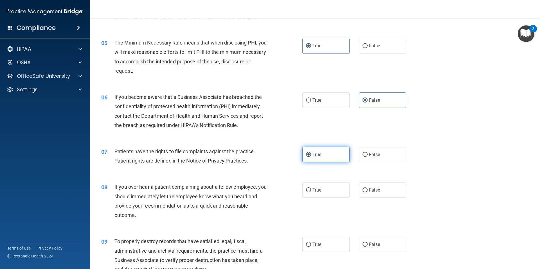
scroll to position [203, 0]
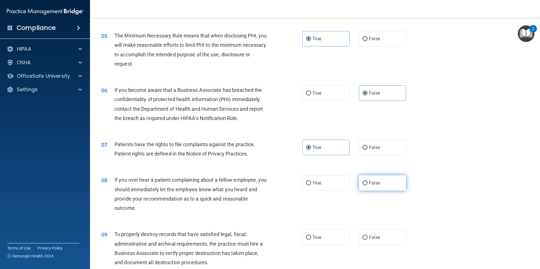
click at [377, 184] on span "False" at bounding box center [374, 182] width 11 height 5
click at [368, 184] on input "False" at bounding box center [365, 183] width 5 height 4
radio input "true"
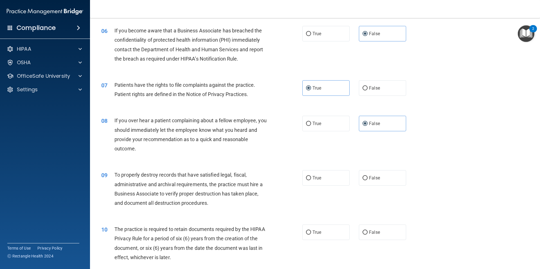
scroll to position [279, 0]
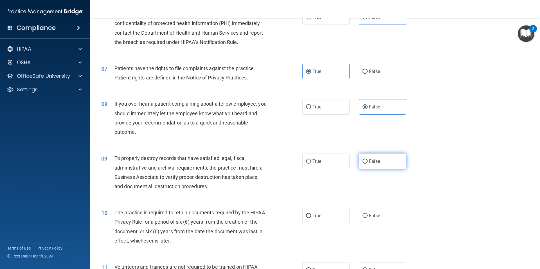
click at [365, 162] on label "False" at bounding box center [382, 160] width 47 height 15
click at [365, 162] on input "False" at bounding box center [365, 161] width 5 height 4
radio input "true"
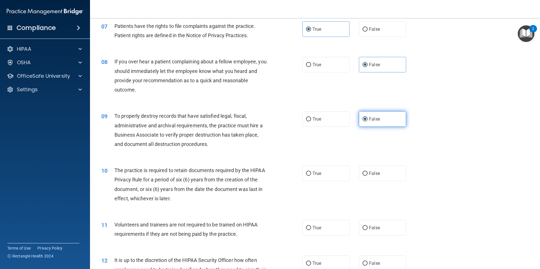
scroll to position [329, 0]
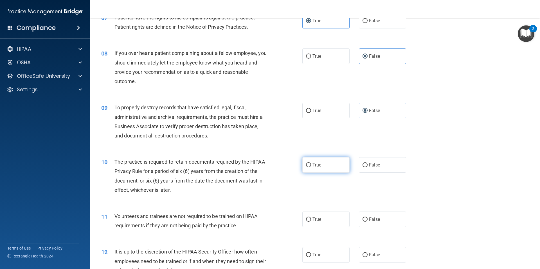
click at [337, 165] on label "True" at bounding box center [325, 164] width 47 height 15
click at [311, 165] on input "True" at bounding box center [308, 165] width 5 height 4
radio input "true"
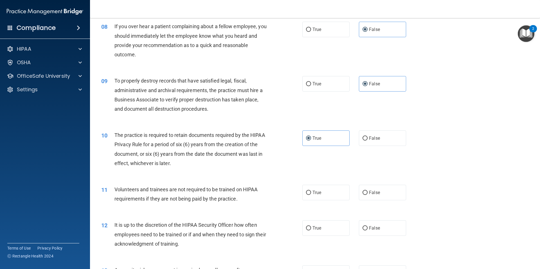
scroll to position [380, 0]
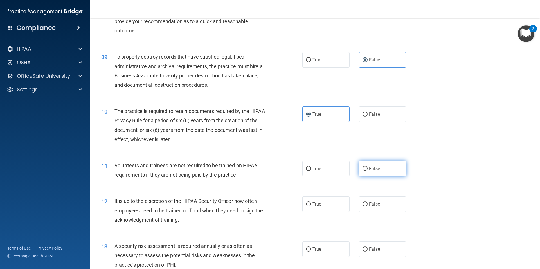
click at [366, 167] on label "False" at bounding box center [382, 168] width 47 height 15
click at [366, 167] on input "False" at bounding box center [365, 169] width 5 height 4
radio input "true"
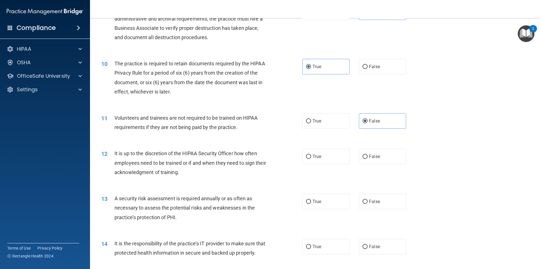
scroll to position [430, 0]
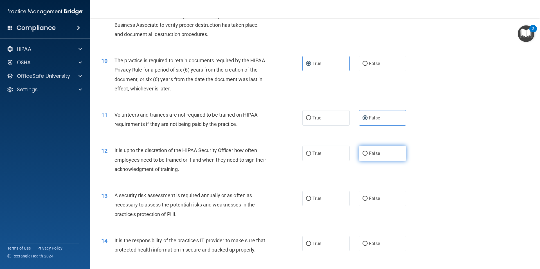
click at [370, 153] on span "False" at bounding box center [374, 153] width 11 height 5
click at [368, 153] on input "False" at bounding box center [365, 153] width 5 height 4
radio input "true"
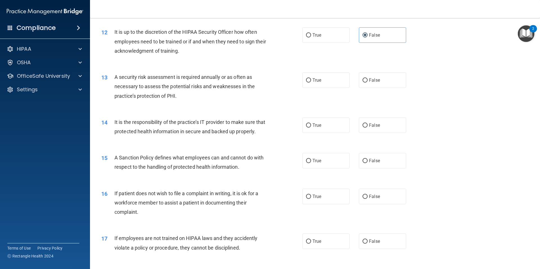
scroll to position [557, 0]
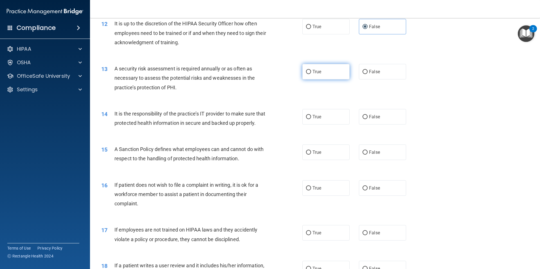
click at [322, 70] on label "True" at bounding box center [325, 71] width 47 height 15
click at [311, 70] on input "True" at bounding box center [308, 72] width 5 height 4
radio input "true"
click at [372, 116] on span "False" at bounding box center [374, 116] width 11 height 5
click at [368, 116] on input "False" at bounding box center [365, 117] width 5 height 4
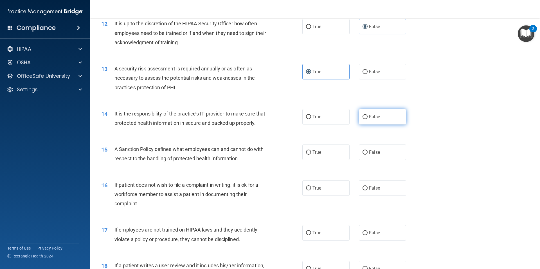
radio input "true"
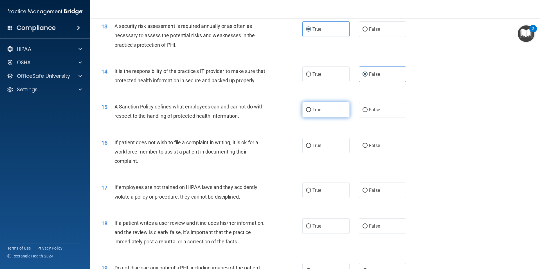
scroll to position [608, 0]
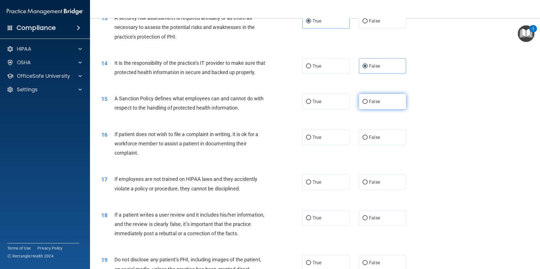
click at [369, 104] on span "False" at bounding box center [374, 101] width 11 height 5
click at [367, 104] on input "False" at bounding box center [365, 102] width 5 height 4
radio input "true"
click at [319, 145] on label "True" at bounding box center [325, 136] width 47 height 15
click at [311, 140] on input "True" at bounding box center [308, 137] width 5 height 4
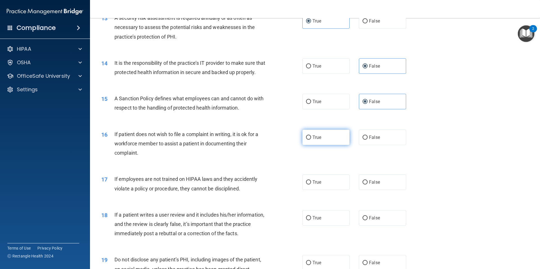
radio input "true"
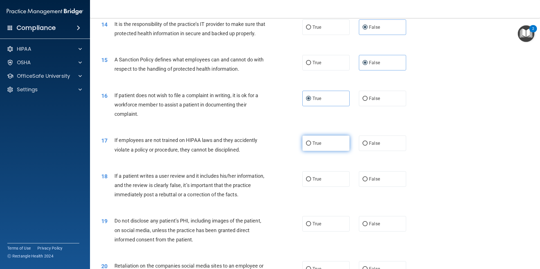
scroll to position [658, 0]
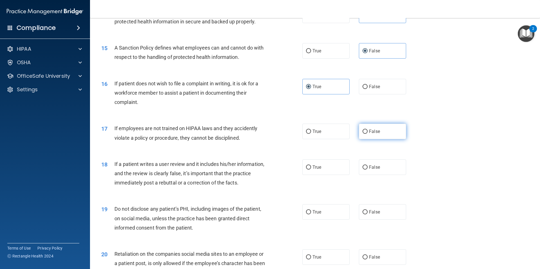
click at [363, 134] on input "False" at bounding box center [365, 131] width 5 height 4
radio input "true"
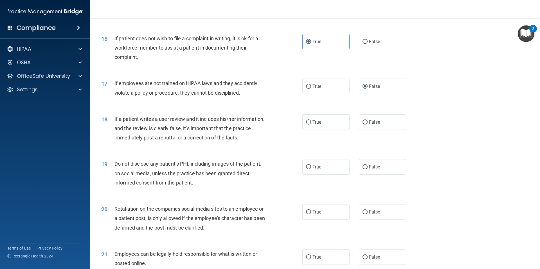
scroll to position [709, 0]
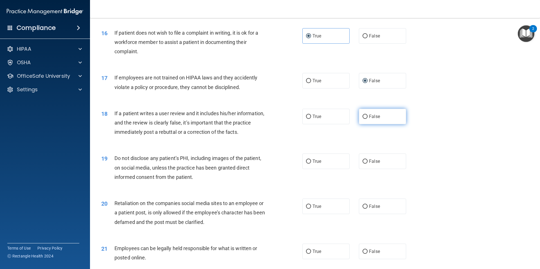
click at [370, 119] on span "False" at bounding box center [374, 116] width 11 height 5
click at [368, 119] on input "False" at bounding box center [365, 117] width 5 height 4
radio input "true"
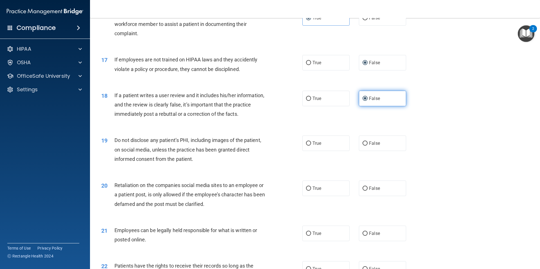
scroll to position [734, 0]
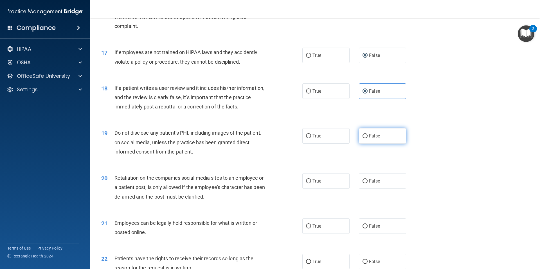
click at [374, 142] on label "False" at bounding box center [382, 135] width 47 height 15
click at [368, 138] on input "False" at bounding box center [365, 136] width 5 height 4
radio input "true"
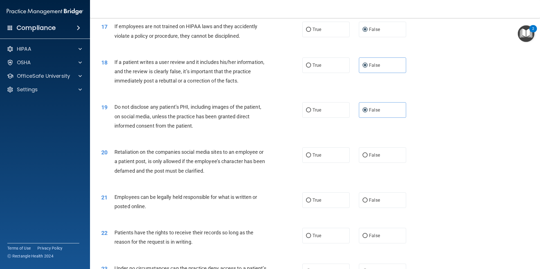
scroll to position [785, 0]
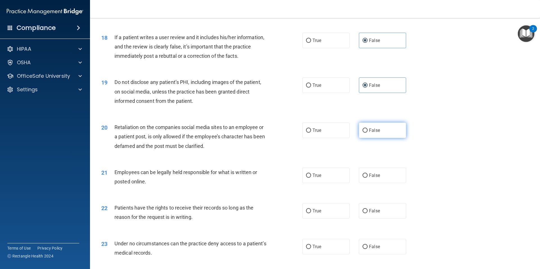
click at [384, 138] on label "False" at bounding box center [382, 129] width 47 height 15
click at [368, 133] on input "False" at bounding box center [365, 130] width 5 height 4
radio input "true"
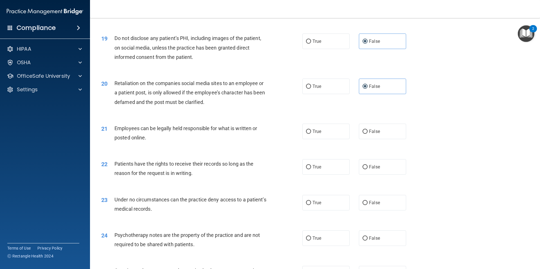
scroll to position [836, 0]
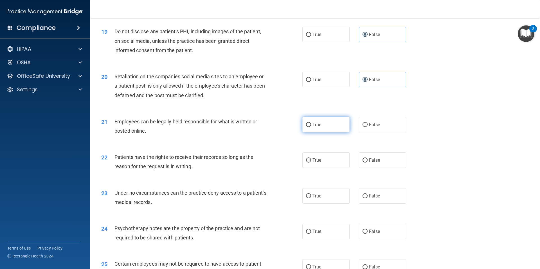
click at [326, 132] on label "True" at bounding box center [325, 124] width 47 height 15
click at [311, 127] on input "True" at bounding box center [308, 125] width 5 height 4
radio input "true"
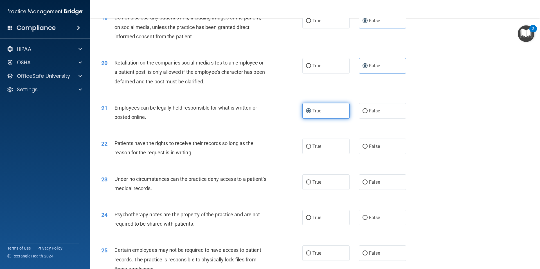
scroll to position [861, 0]
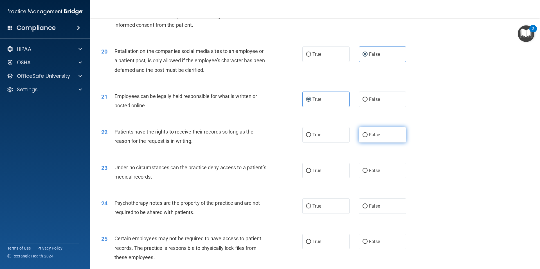
click at [370, 137] on span "False" at bounding box center [374, 134] width 11 height 5
click at [368, 137] on input "False" at bounding box center [365, 135] width 5 height 4
radio input "true"
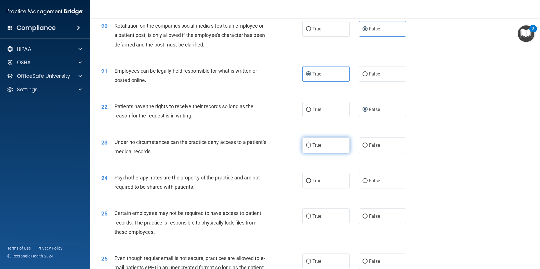
click at [333, 153] on label "True" at bounding box center [325, 144] width 47 height 15
click at [311, 147] on input "True" at bounding box center [308, 145] width 5 height 4
radio input "true"
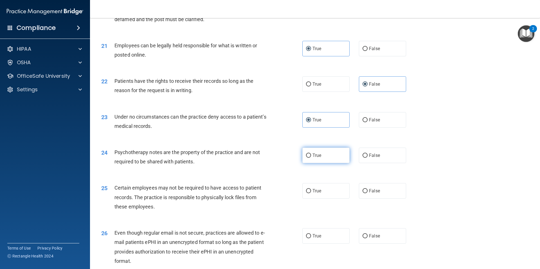
click at [324, 163] on label "True" at bounding box center [325, 154] width 47 height 15
click at [311, 158] on input "True" at bounding box center [308, 155] width 5 height 4
radio input "true"
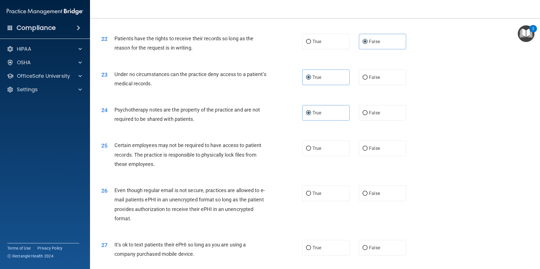
scroll to position [962, 0]
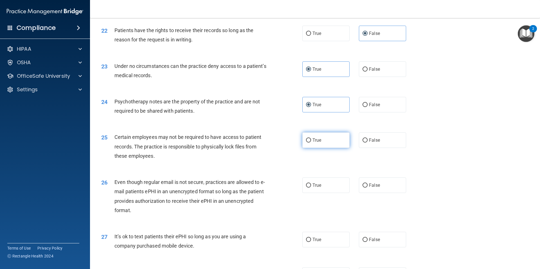
click at [328, 148] on label "True" at bounding box center [325, 139] width 47 height 15
click at [311, 142] on input "True" at bounding box center [308, 140] width 5 height 4
radio input "true"
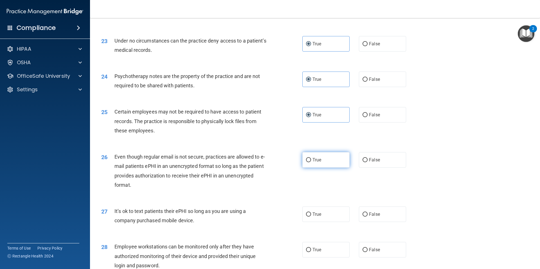
click at [326, 167] on label "True" at bounding box center [325, 159] width 47 height 15
click at [311, 162] on input "True" at bounding box center [308, 160] width 5 height 4
radio input "true"
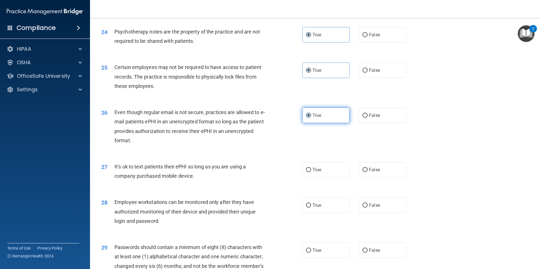
scroll to position [1038, 0]
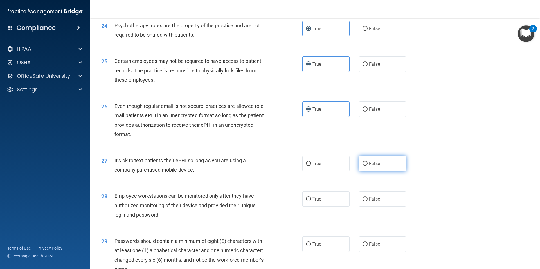
click at [369, 166] on span "False" at bounding box center [374, 163] width 11 height 5
click at [368, 166] on input "False" at bounding box center [365, 164] width 5 height 4
radio input "true"
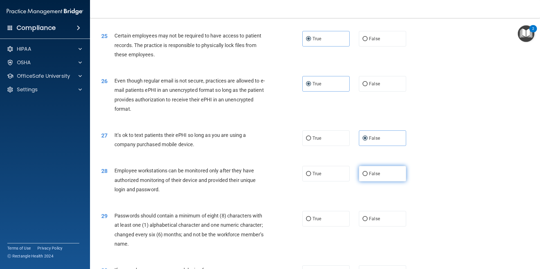
click at [363, 176] on input "False" at bounding box center [365, 174] width 5 height 4
radio input "true"
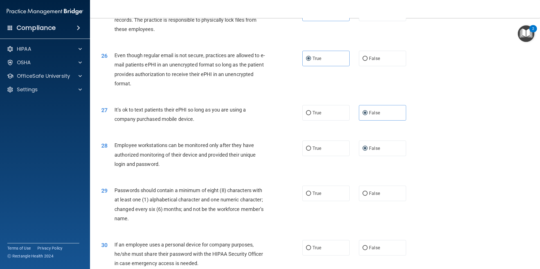
scroll to position [1114, 0]
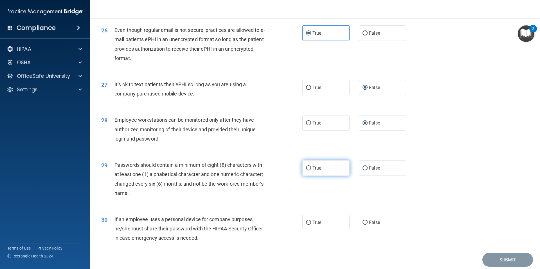
click at [324, 176] on label "True" at bounding box center [325, 167] width 47 height 15
click at [311, 170] on input "True" at bounding box center [308, 168] width 5 height 4
radio input "true"
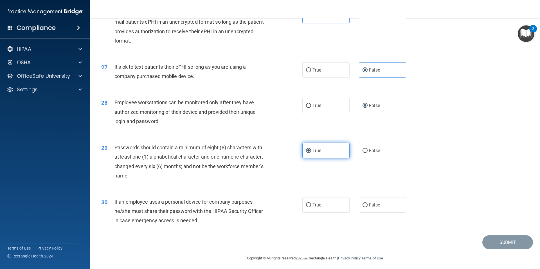
scroll to position [1140, 0]
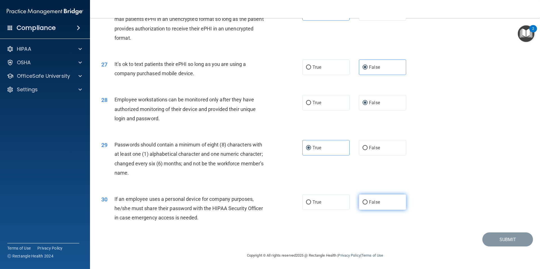
click at [370, 204] on span "False" at bounding box center [374, 201] width 11 height 5
click at [368, 204] on input "False" at bounding box center [365, 202] width 5 height 4
radio input "true"
click at [508, 241] on button "Submit" at bounding box center [508, 239] width 51 height 14
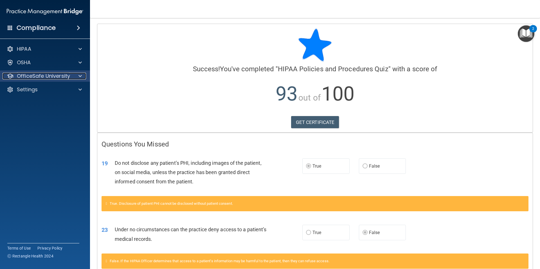
click at [79, 74] on span at bounding box center [80, 76] width 3 height 7
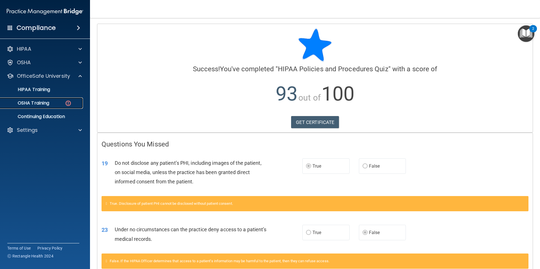
click at [44, 102] on p "OSHA Training" at bounding box center [27, 103] width 46 height 6
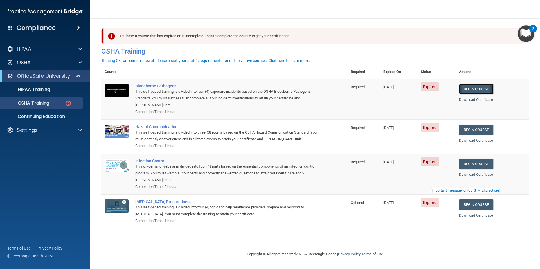
click at [473, 88] on link "Begin Course" at bounding box center [476, 89] width 34 height 10
click at [472, 131] on link "Begin Course" at bounding box center [476, 129] width 34 height 10
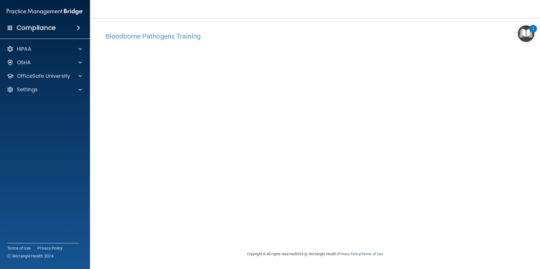
click at [529, 30] on img "Open Resource Center, 2 new notifications" at bounding box center [526, 33] width 17 height 17
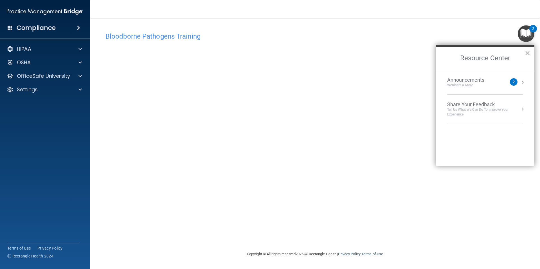
click at [528, 53] on button "×" at bounding box center [527, 52] width 5 height 9
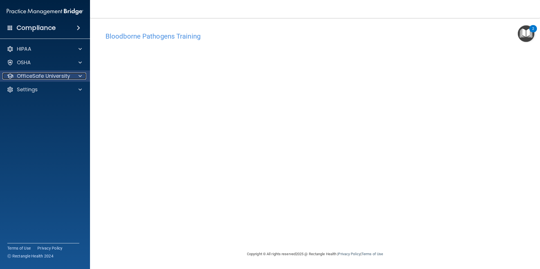
click at [80, 75] on span at bounding box center [80, 76] width 3 height 7
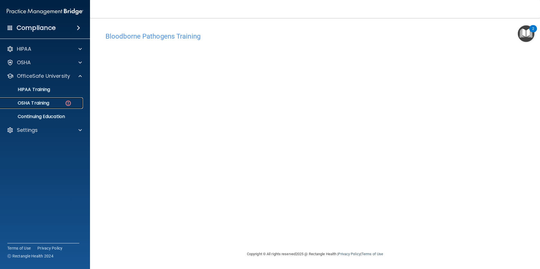
click at [48, 104] on p "OSHA Training" at bounding box center [27, 103] width 46 height 6
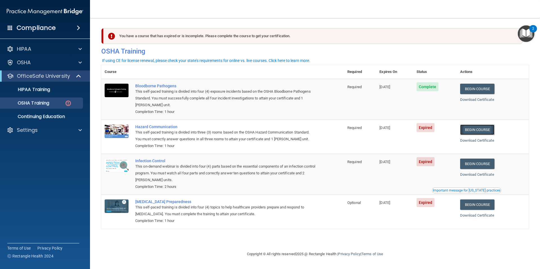
click at [486, 130] on link "Begin Course" at bounding box center [477, 129] width 34 height 10
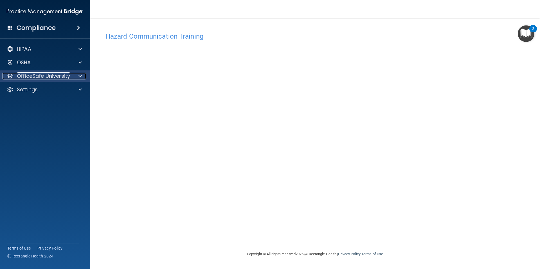
click at [77, 74] on div at bounding box center [79, 76] width 14 height 7
click at [78, 74] on div at bounding box center [79, 76] width 14 height 7
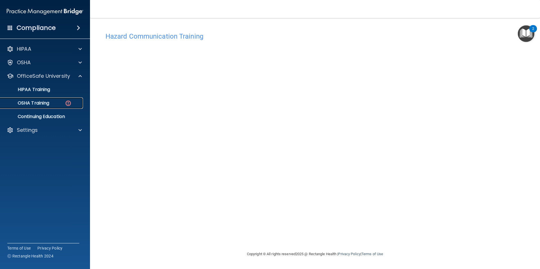
click at [59, 102] on div "OSHA Training" at bounding box center [42, 103] width 77 height 6
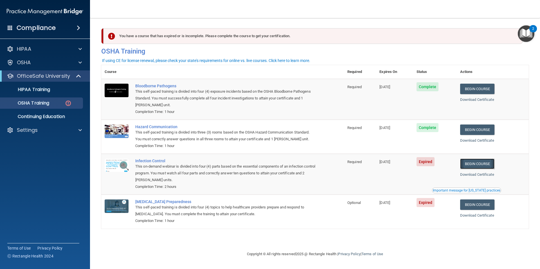
click at [476, 164] on link "Begin Course" at bounding box center [477, 163] width 34 height 10
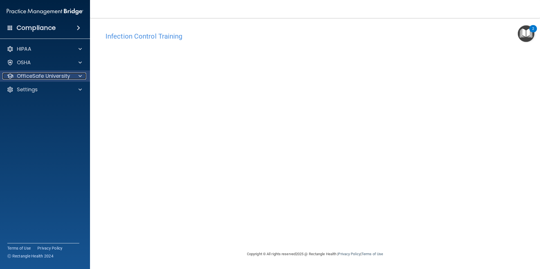
click at [80, 76] on span at bounding box center [80, 76] width 3 height 7
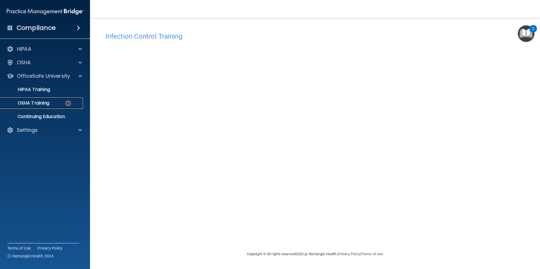
click at [44, 102] on p "OSHA Training" at bounding box center [27, 103] width 46 height 6
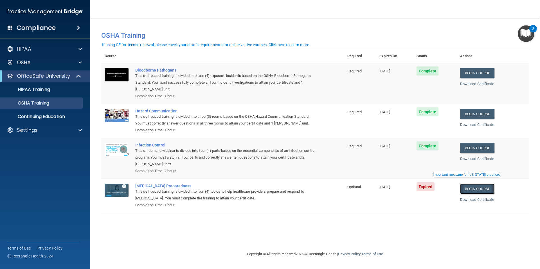
click at [479, 187] on link "Begin Course" at bounding box center [477, 188] width 34 height 10
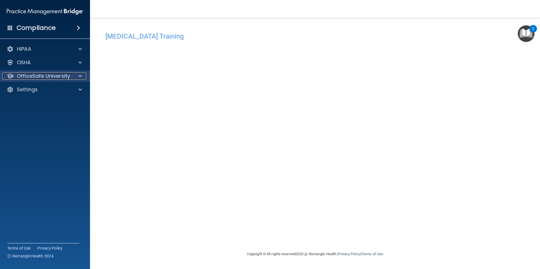
click at [78, 74] on div at bounding box center [79, 76] width 14 height 7
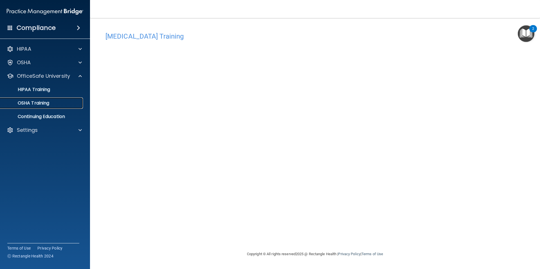
click at [43, 103] on p "OSHA Training" at bounding box center [27, 103] width 46 height 6
